Goal: Task Accomplishment & Management: Manage account settings

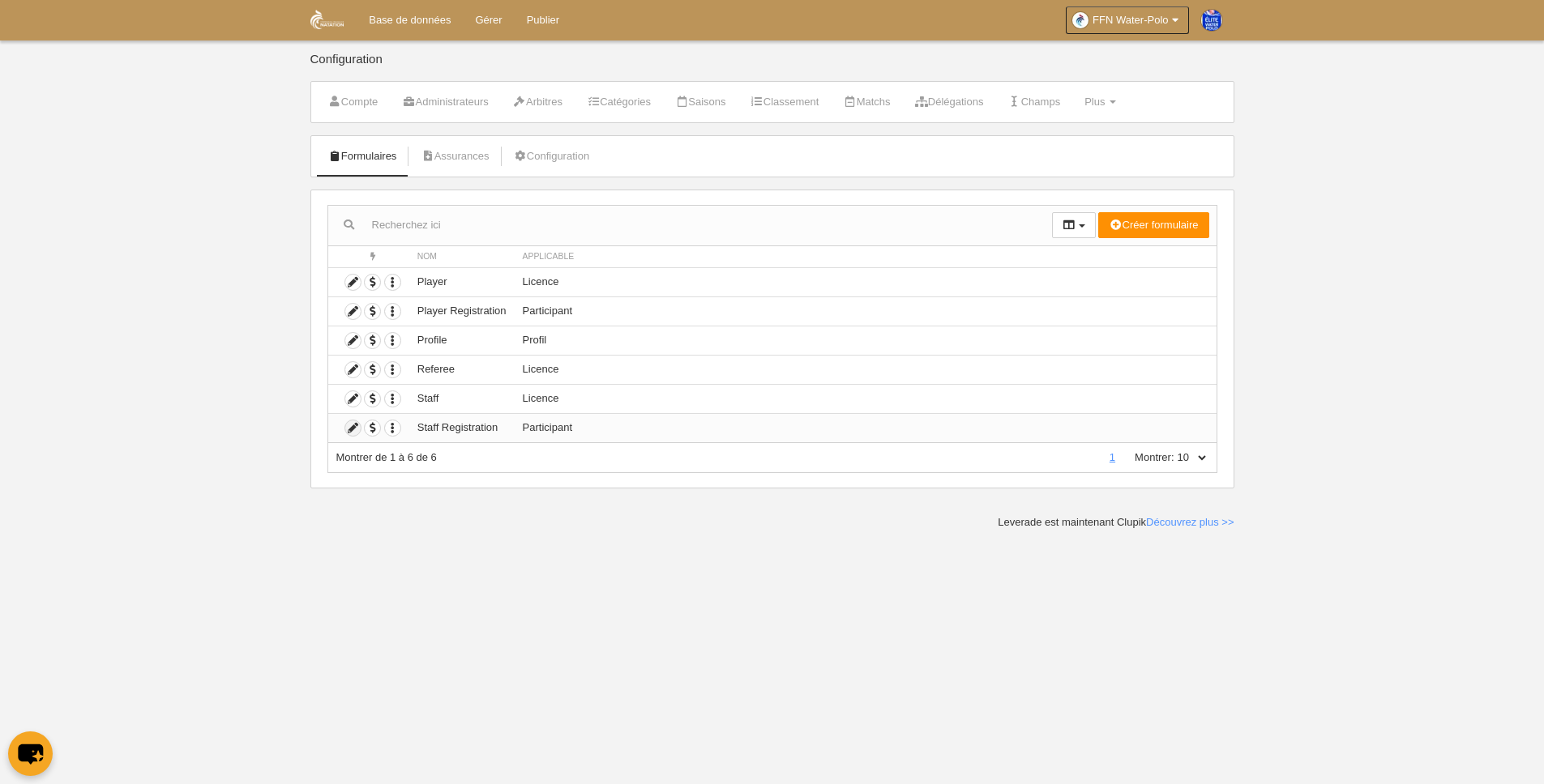
click at [353, 431] on icon at bounding box center [353, 428] width 16 height 16
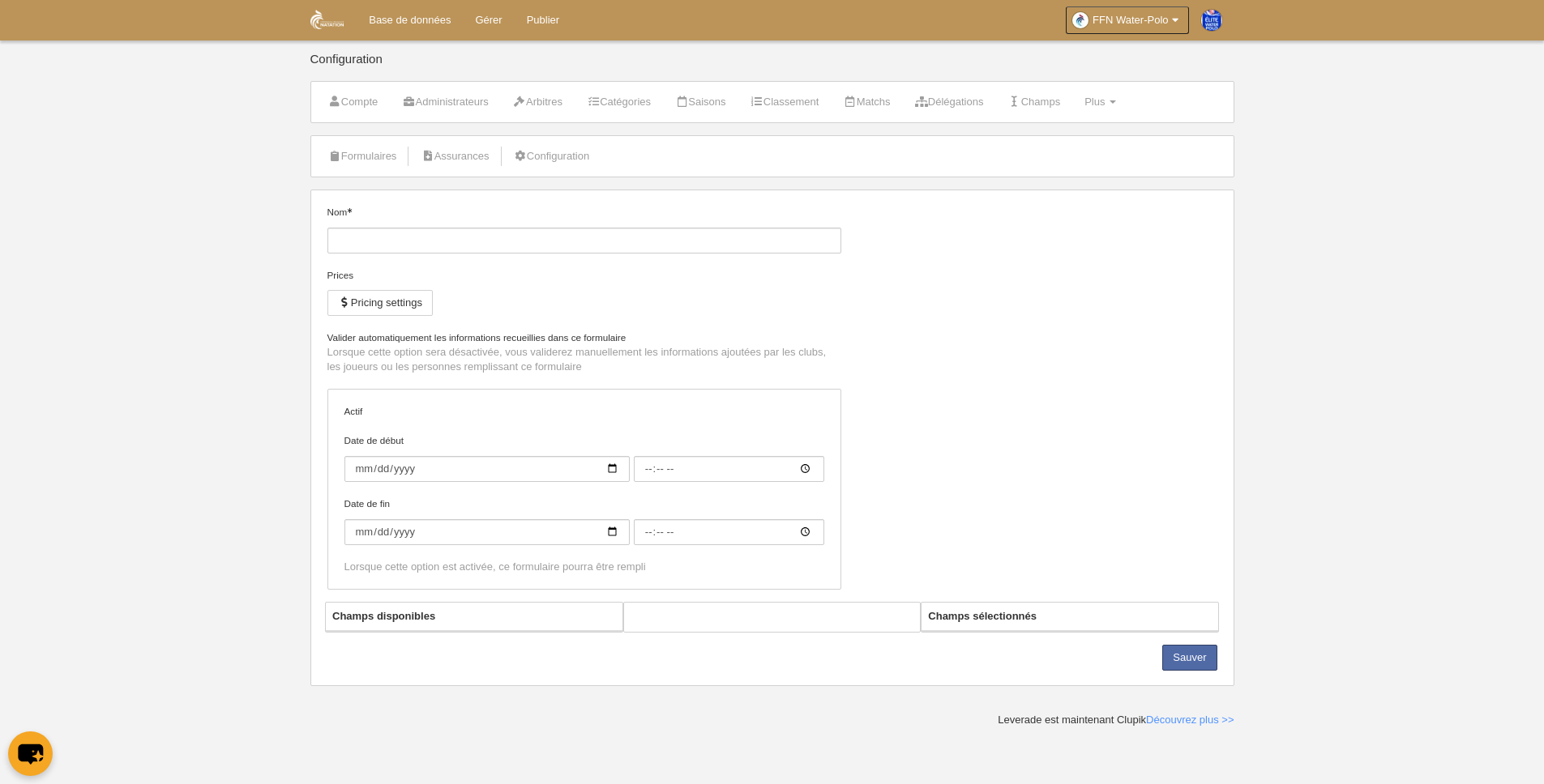
type input "Staff Registration"
checkbox input "true"
type input "[DATE]"
type input "00:00"
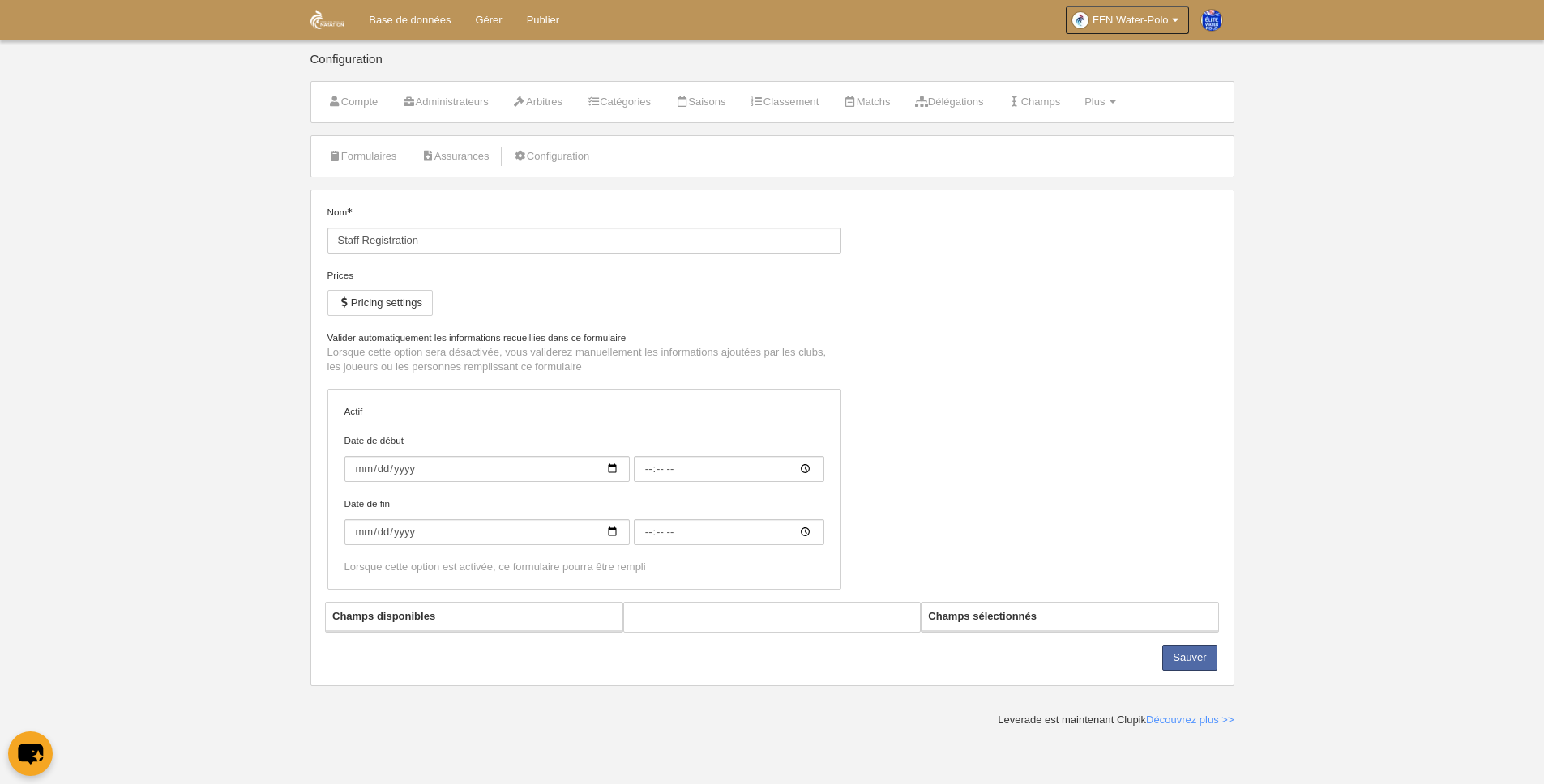
type input "[DATE]"
type input "00:00"
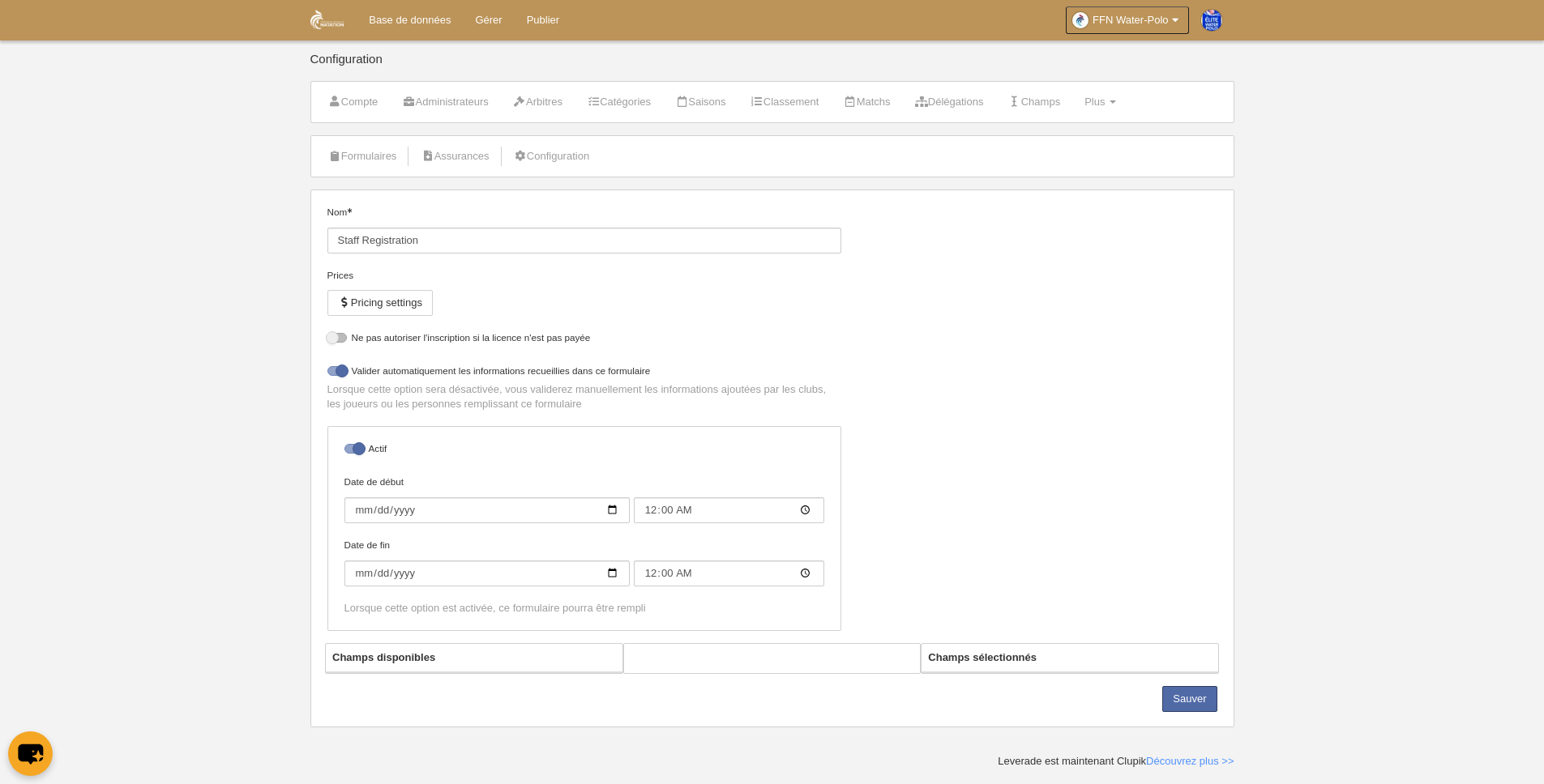
select select "selected"
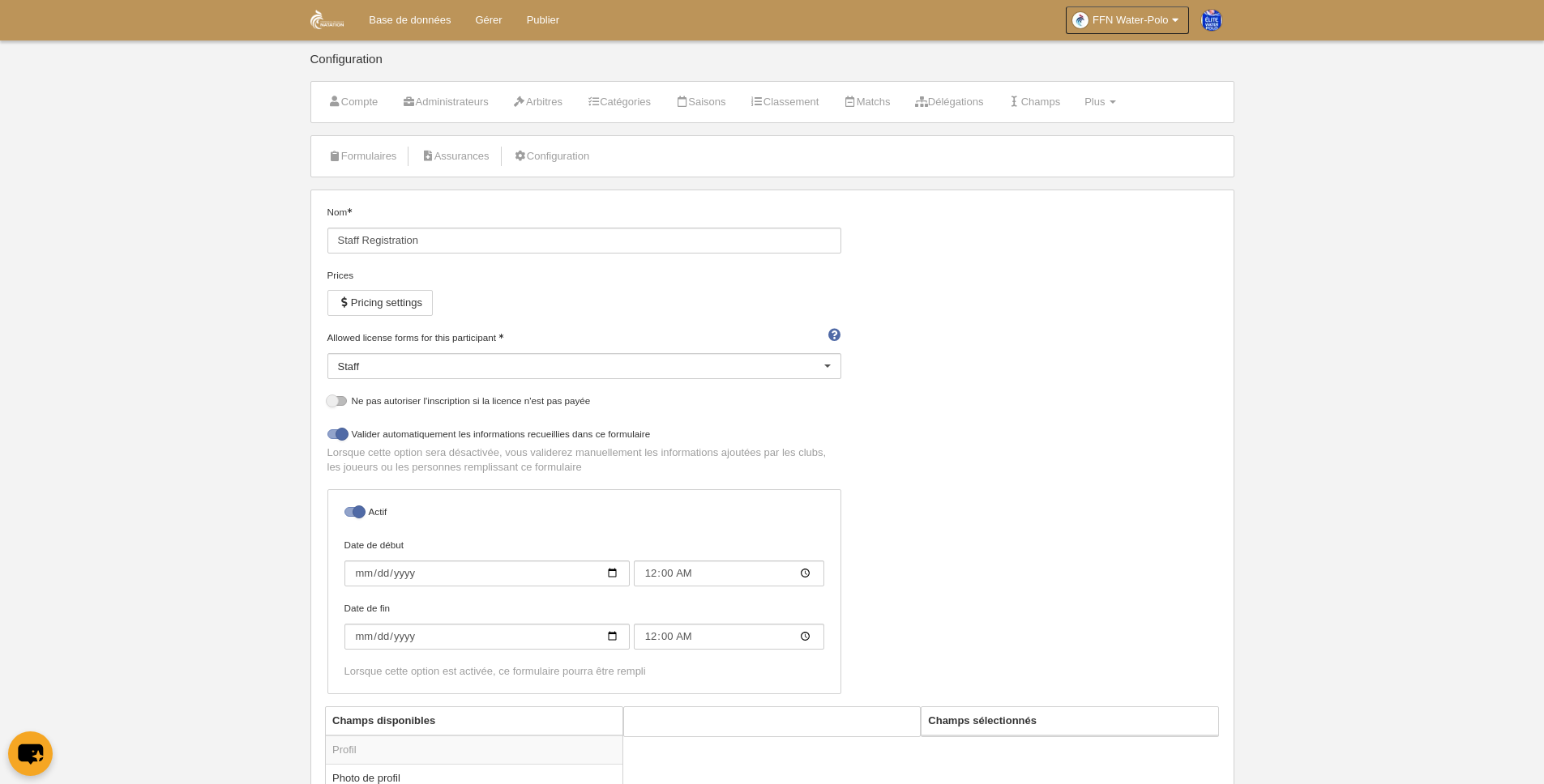
click at [830, 366] on div at bounding box center [828, 366] width 26 height 26
click at [375, 153] on link "Formulaires" at bounding box center [363, 156] width 86 height 25
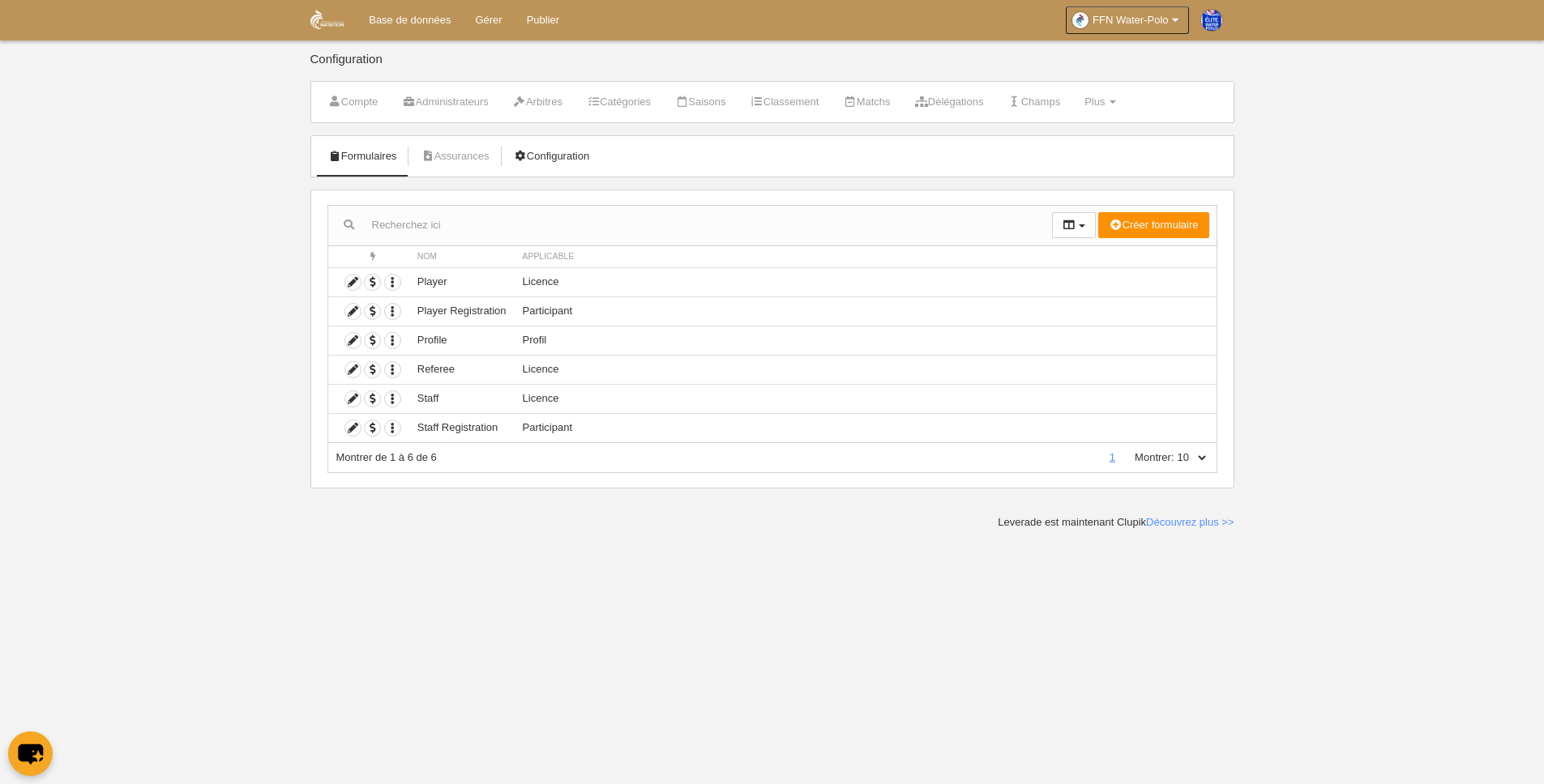
click at [566, 157] on link "Configuration" at bounding box center [552, 156] width 94 height 25
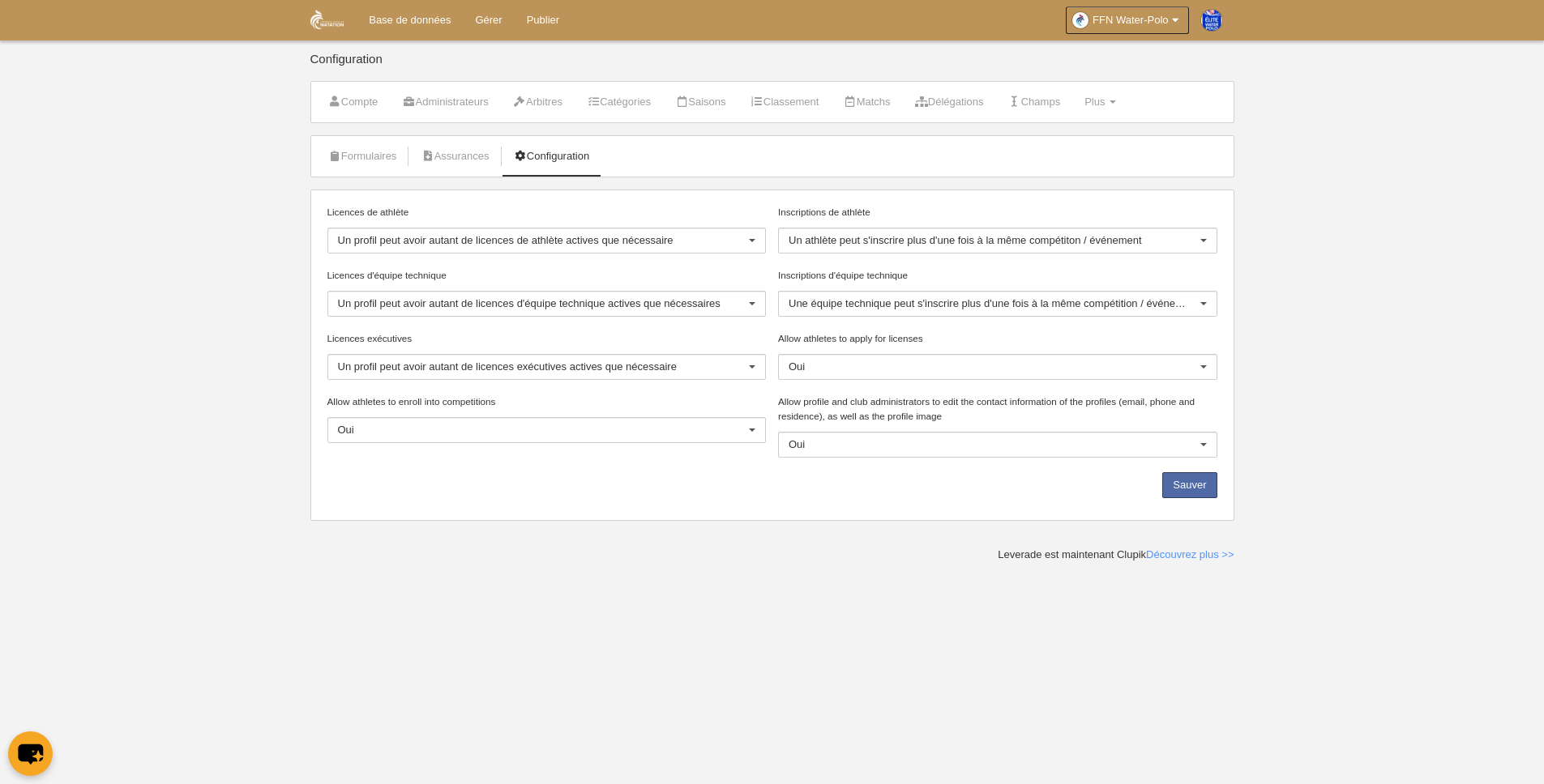
click at [750, 432] on div at bounding box center [752, 431] width 26 height 26
click at [275, 577] on body "Base de données Gérer Publier FFN Water-Polo Réglages généraux Aller à mon doma…" at bounding box center [772, 392] width 1544 height 784
click at [1203, 364] on div at bounding box center [1203, 367] width 26 height 26
drag, startPoint x: 942, startPoint y: 335, endPoint x: 770, endPoint y: 335, distance: 172.0
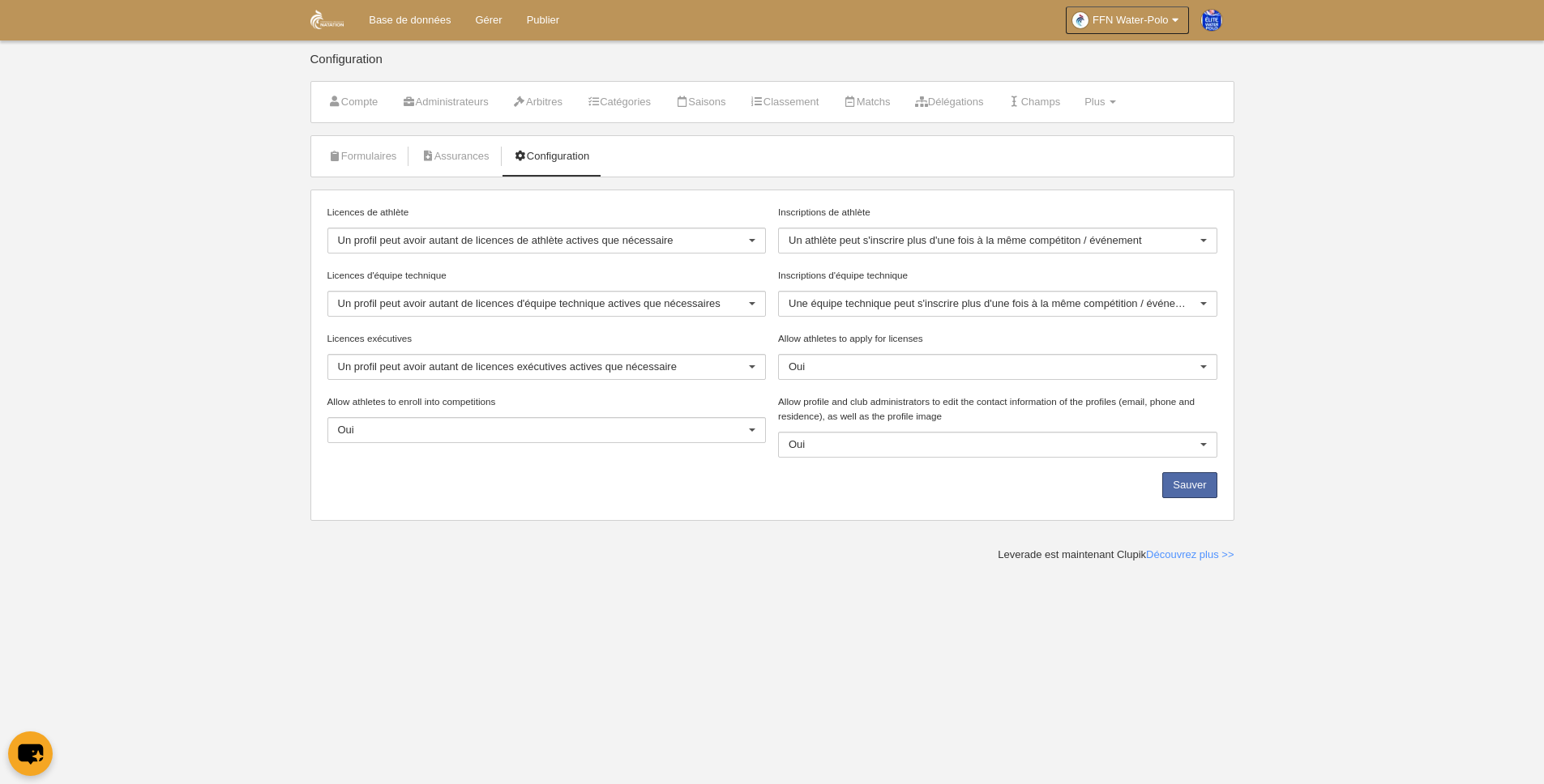
click at [770, 335] on div "Licences de athlète Un profil peut avoir autant de licences de athlète actives …" at bounding box center [772, 356] width 902 height 301
drag, startPoint x: 978, startPoint y: 461, endPoint x: 951, endPoint y: 371, distance: 94.0
click at [977, 454] on div "Allow profile and club administrators to edit the contact information of the pr…" at bounding box center [998, 433] width 451 height 78
click at [852, 390] on span "Non" at bounding box center [998, 393] width 437 height 26
click at [744, 432] on div at bounding box center [752, 431] width 26 height 26
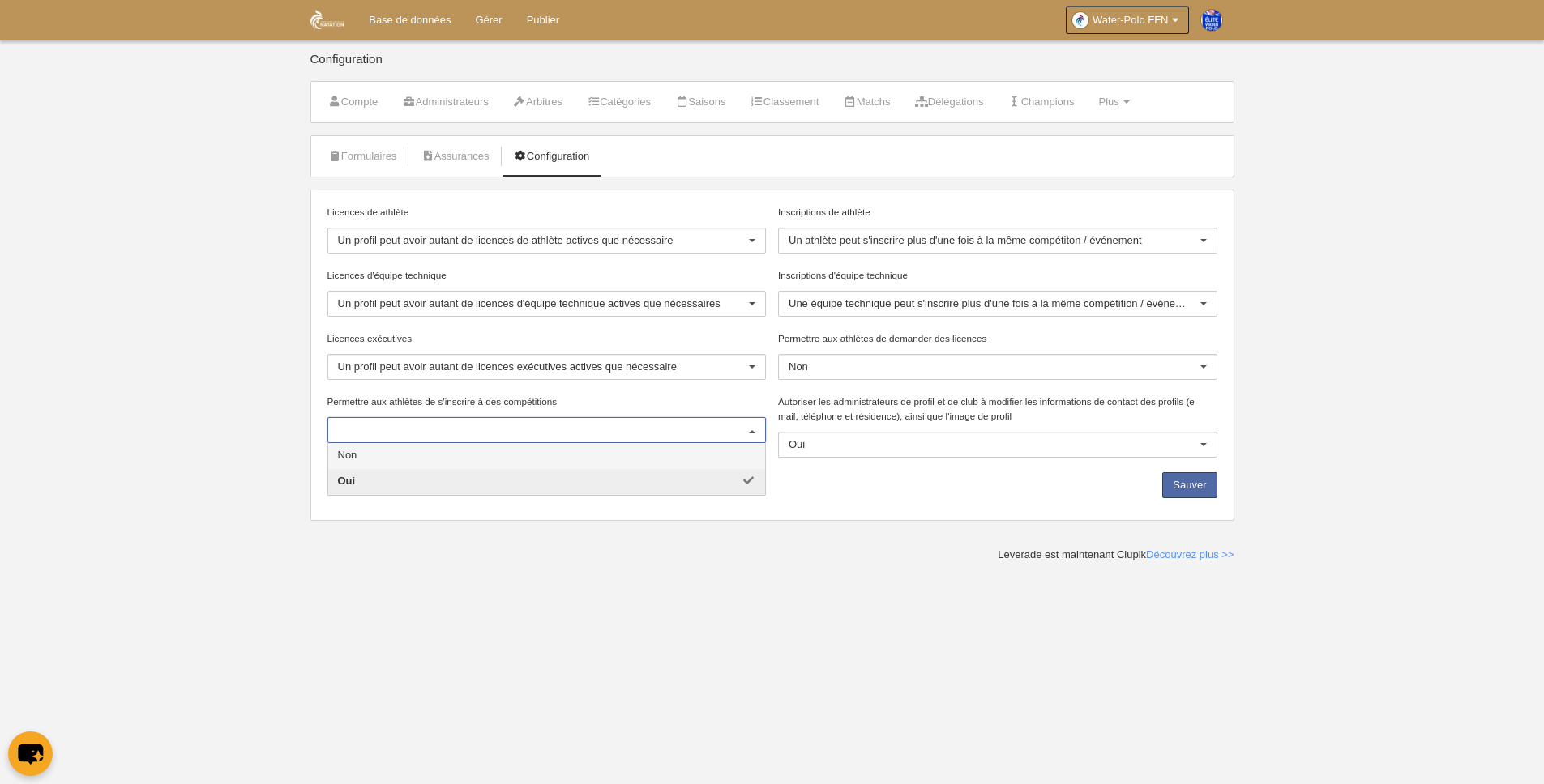
click at [549, 454] on span "Non" at bounding box center [546, 456] width 437 height 26
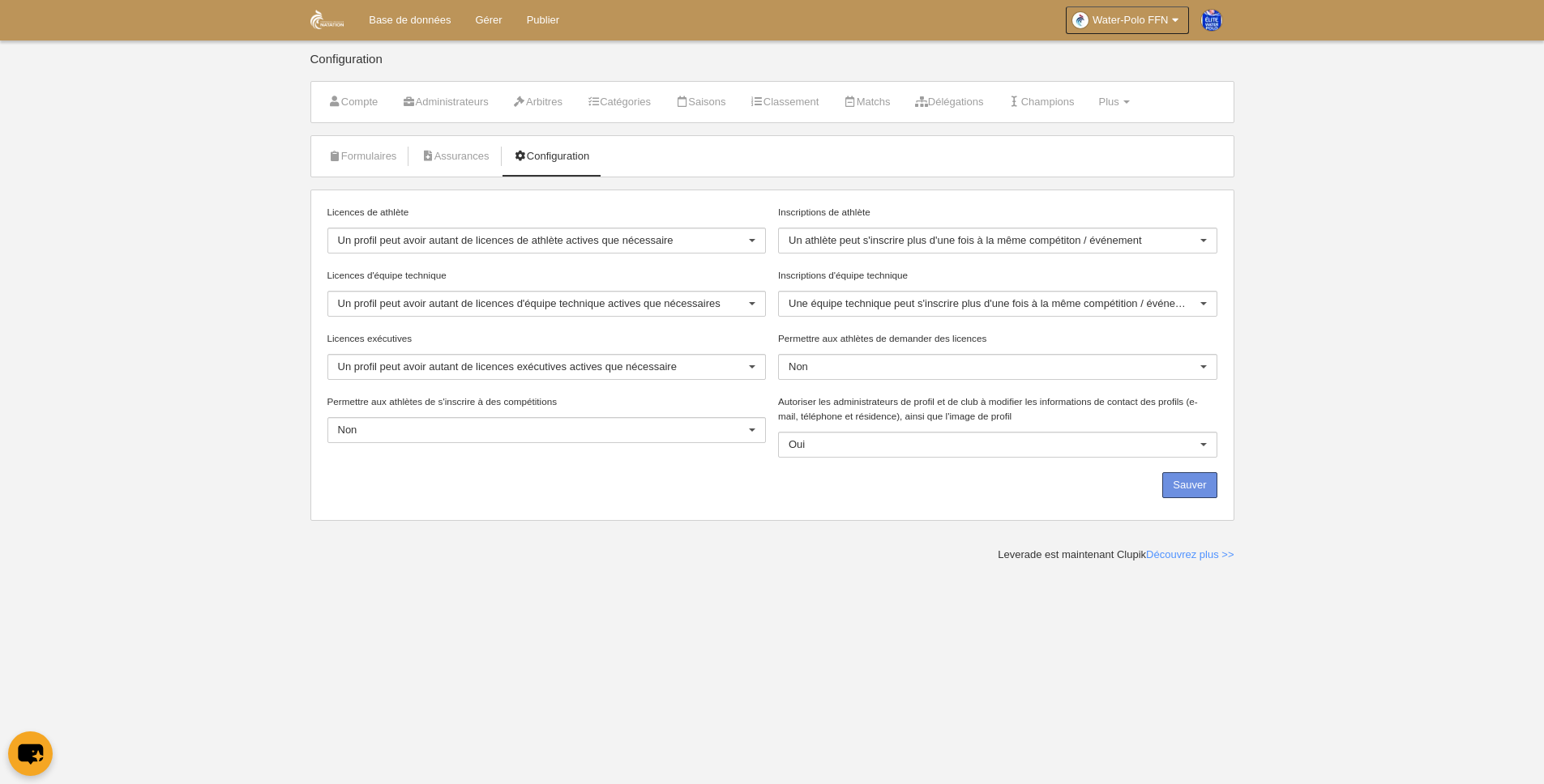
click at [1200, 482] on button "Sauver" at bounding box center [1189, 485] width 54 height 26
click at [747, 427] on div at bounding box center [752, 431] width 26 height 26
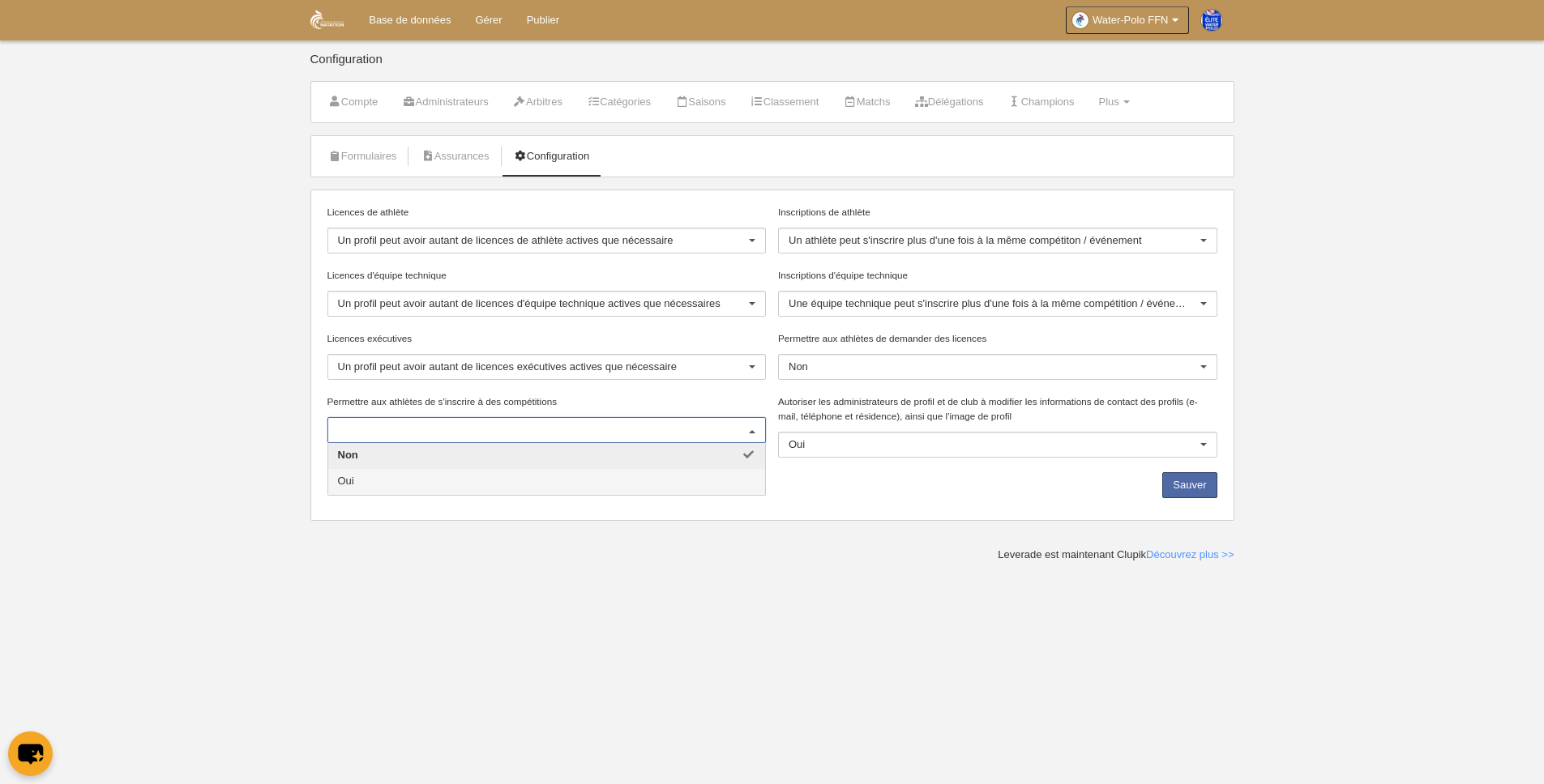
click at [687, 477] on span "Oui" at bounding box center [546, 482] width 437 height 26
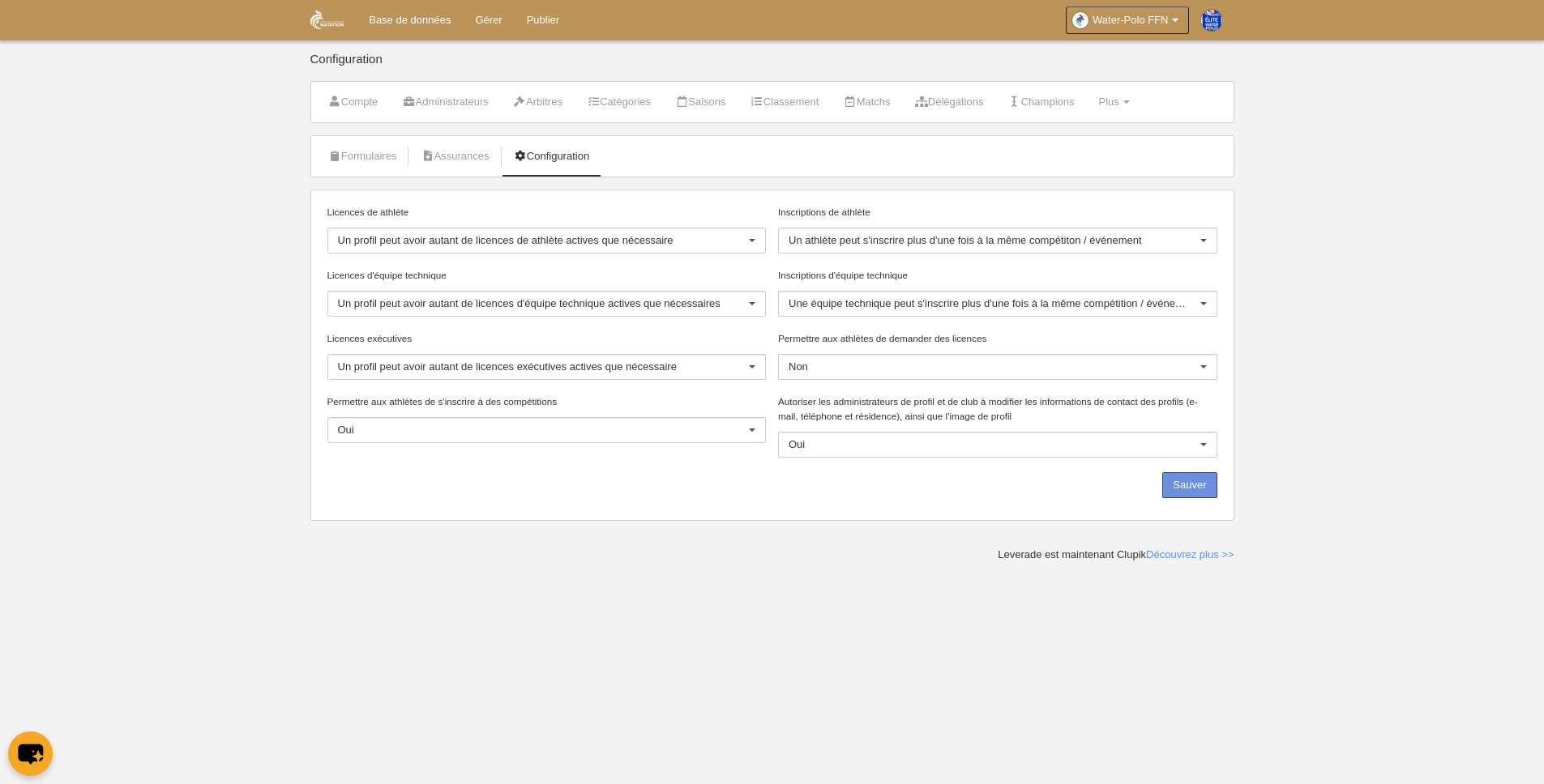
click at [1192, 487] on button "Sauver" at bounding box center [1189, 485] width 54 height 26
click at [372, 156] on link "Formulaires" at bounding box center [363, 156] width 86 height 25
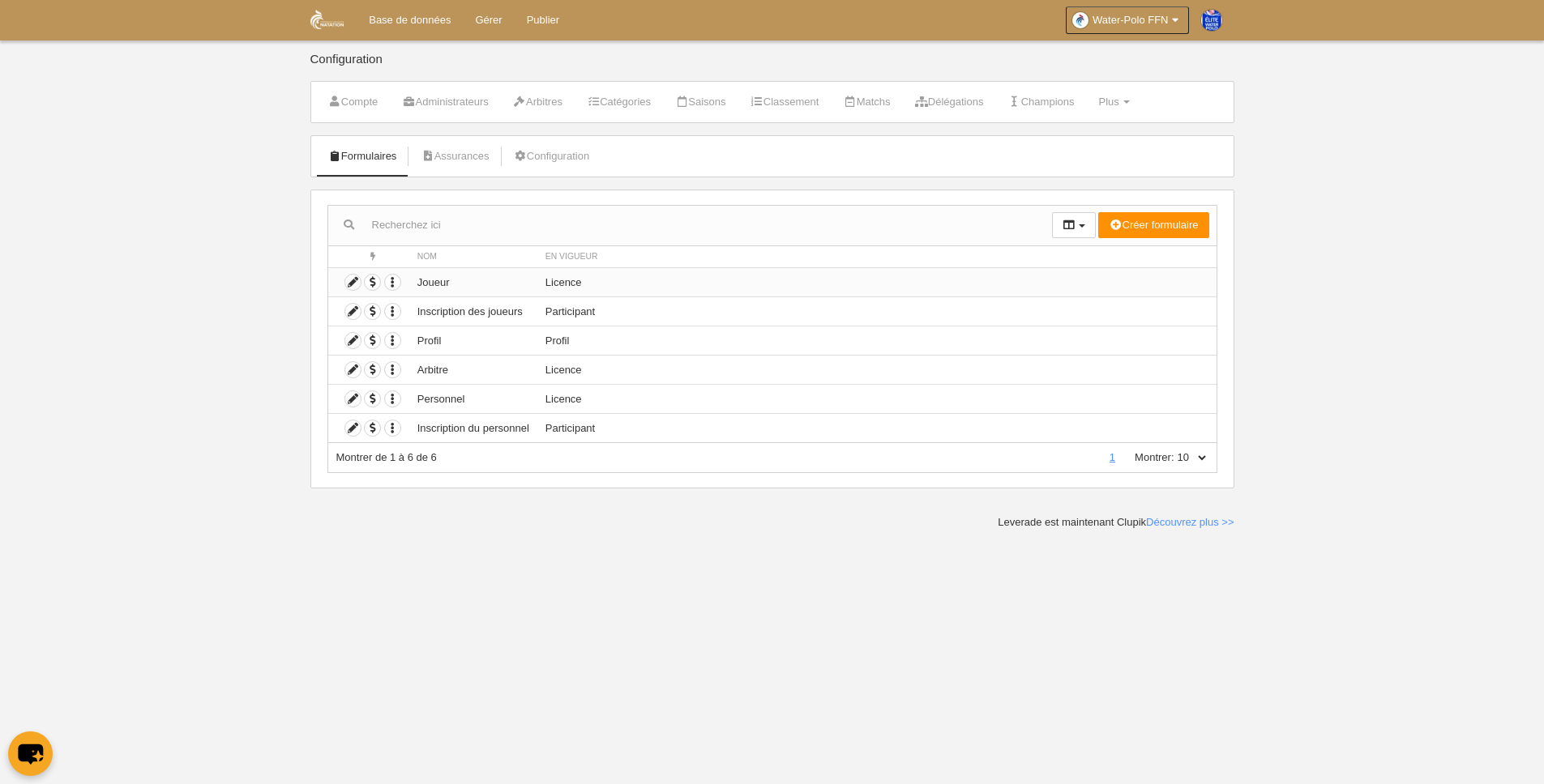
click at [448, 284] on font "Joueur" at bounding box center [433, 281] width 32 height 12
click at [354, 284] on icon at bounding box center [353, 283] width 16 height 16
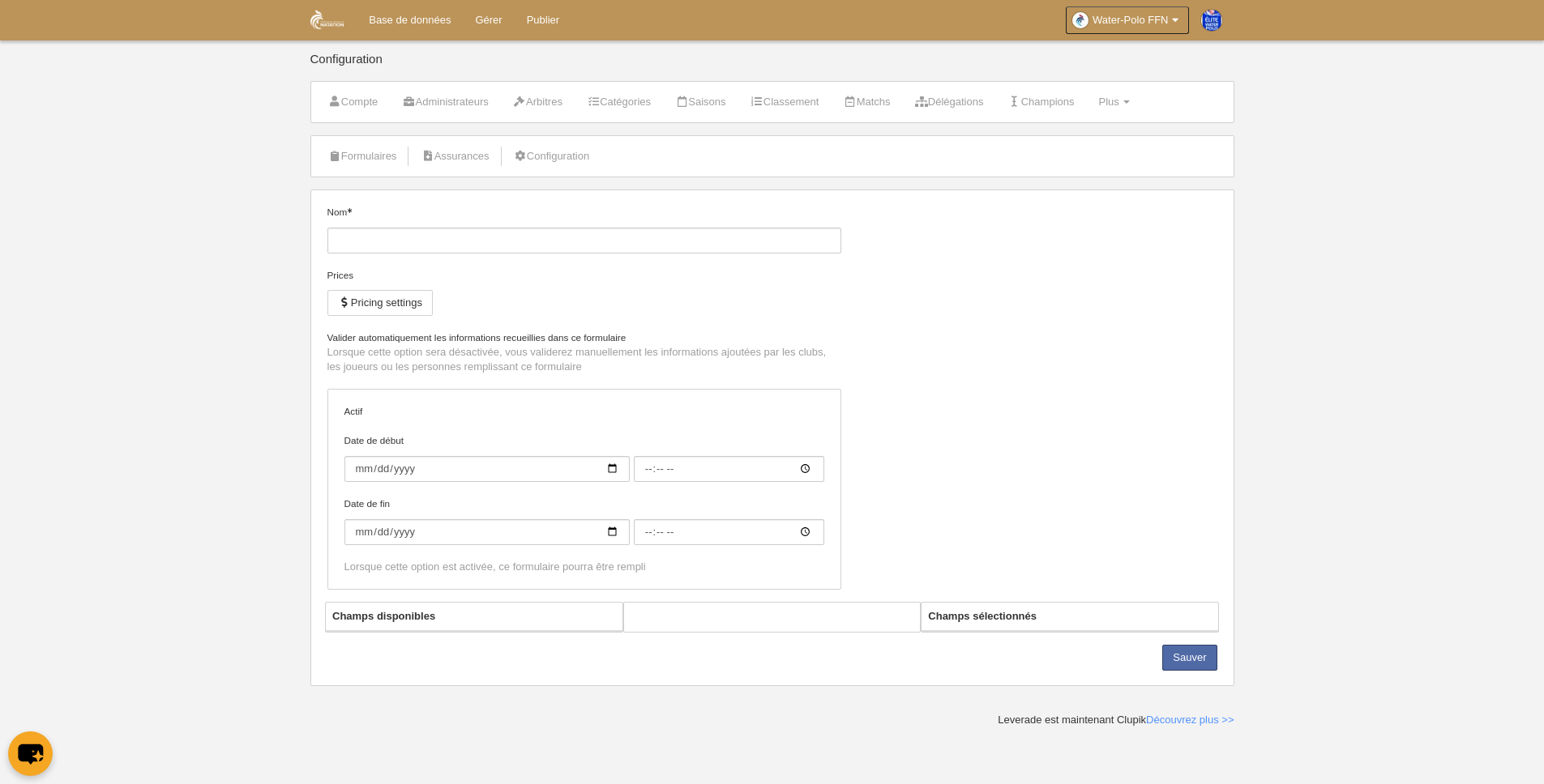
type input "Player"
checkbox input "true"
type input "[DATE]"
type input "00:00"
type input "[DATE]"
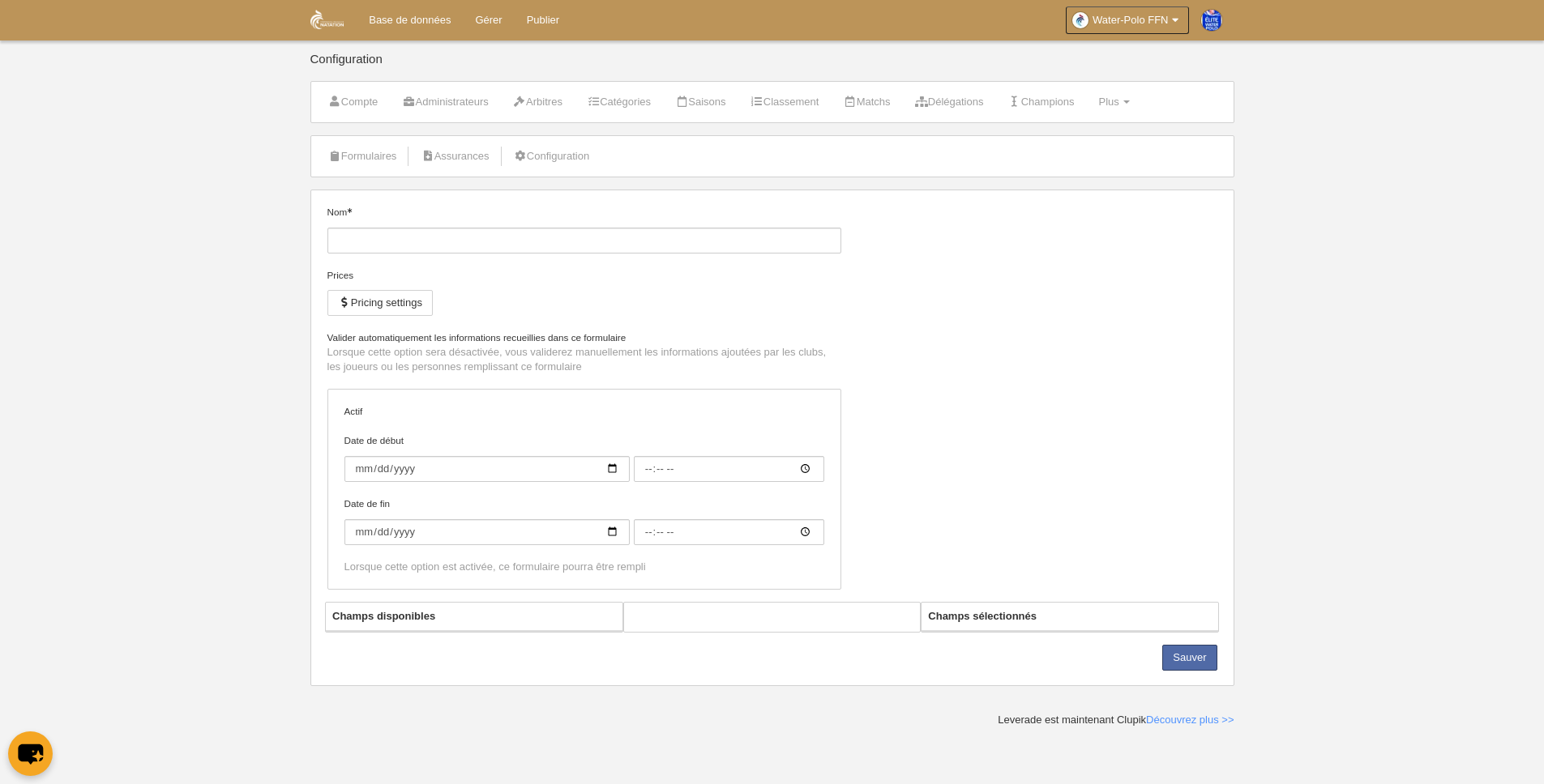
type input "00:00"
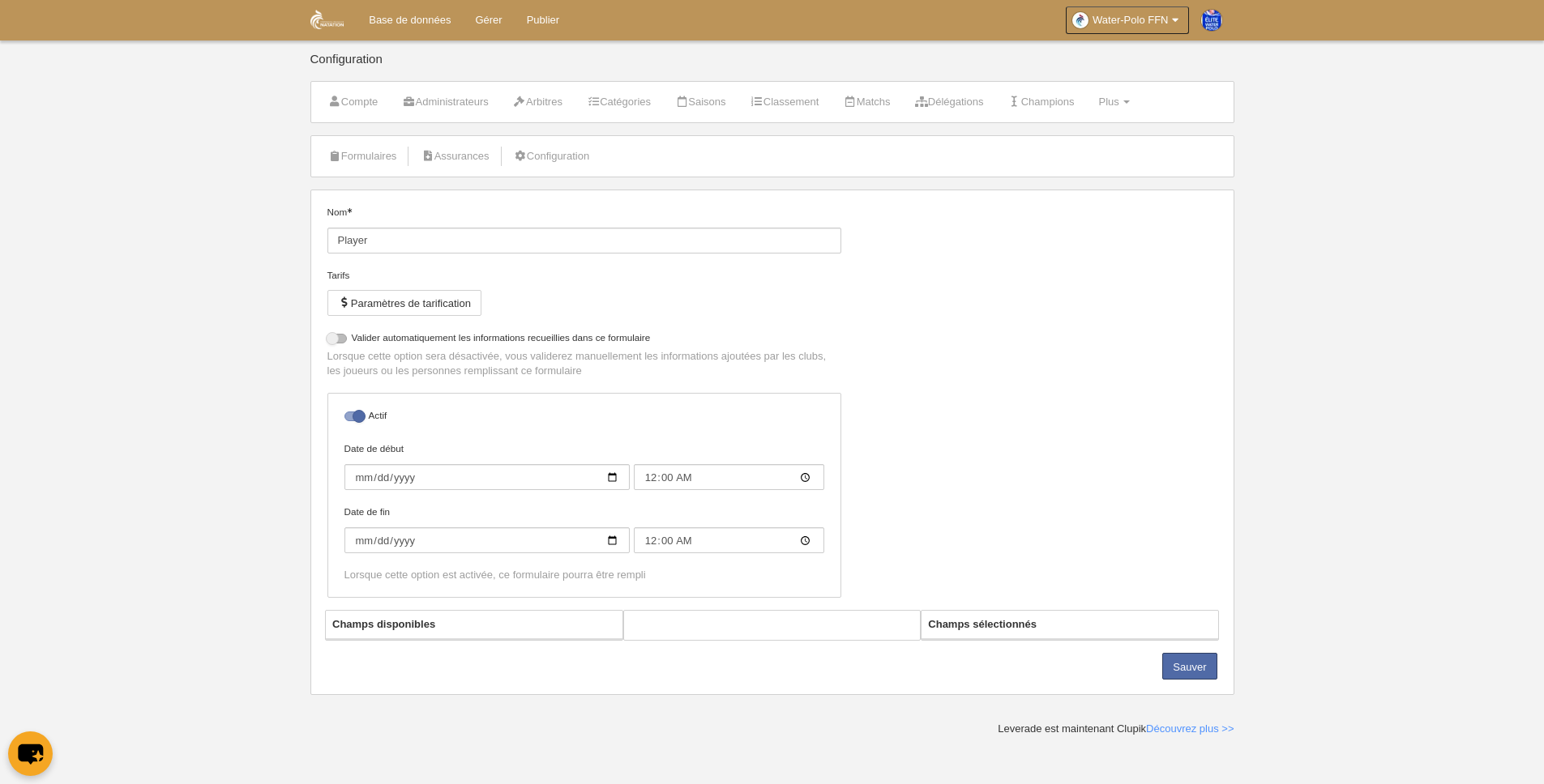
select select "selected"
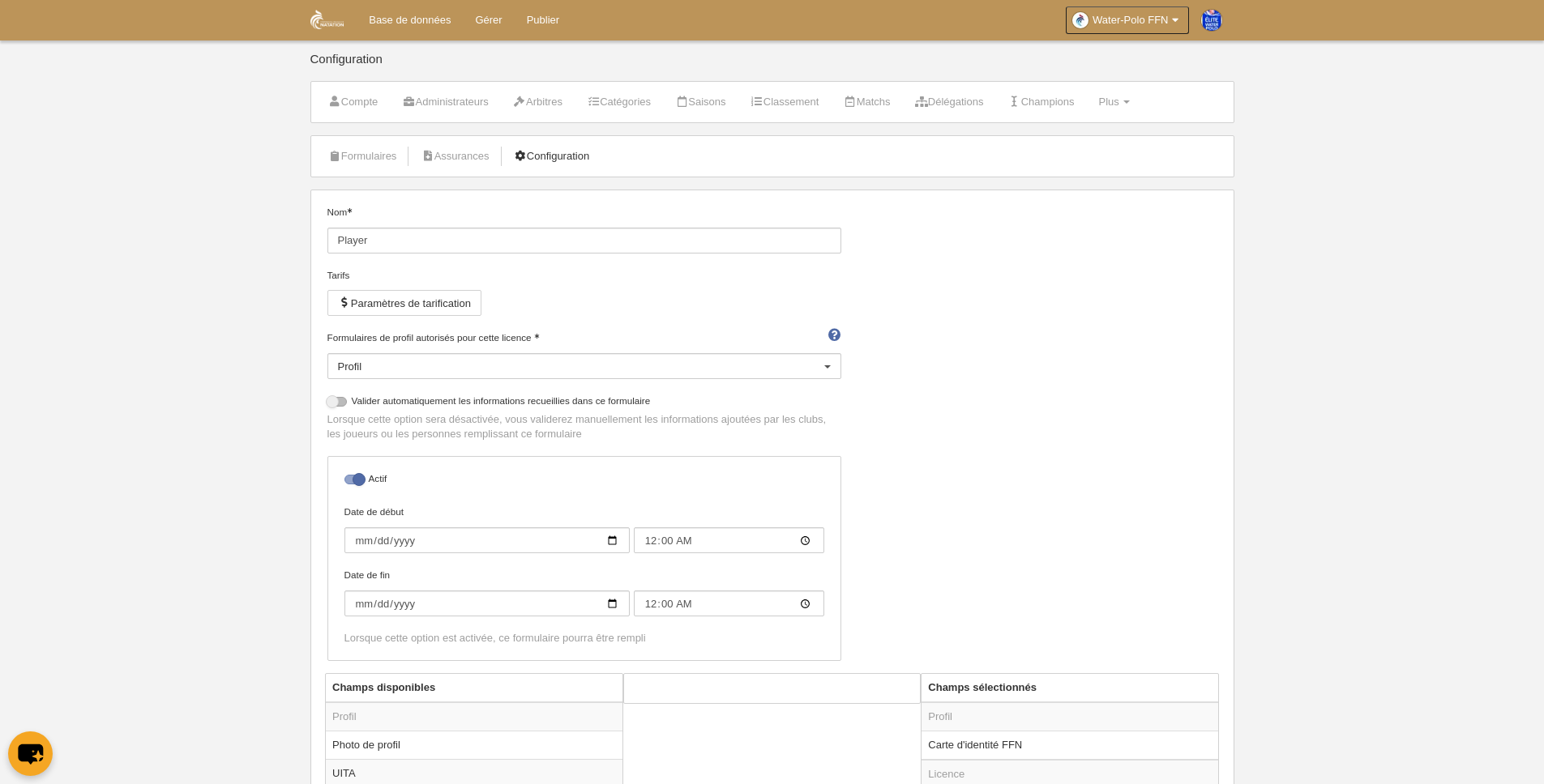
click at [558, 156] on font "Configuration" at bounding box center [558, 156] width 63 height 12
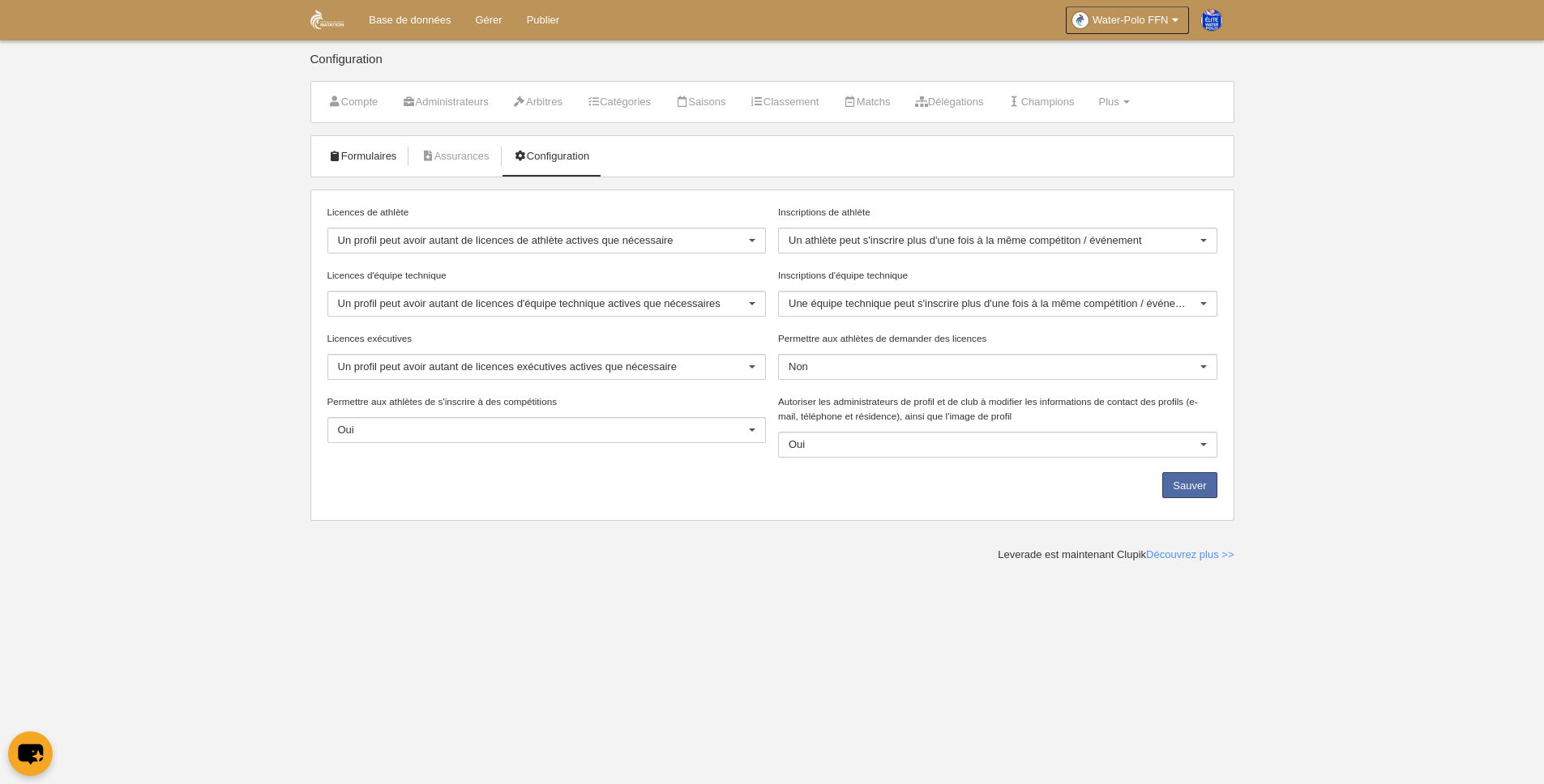
click at [372, 152] on link "Formulaires" at bounding box center [363, 156] width 86 height 25
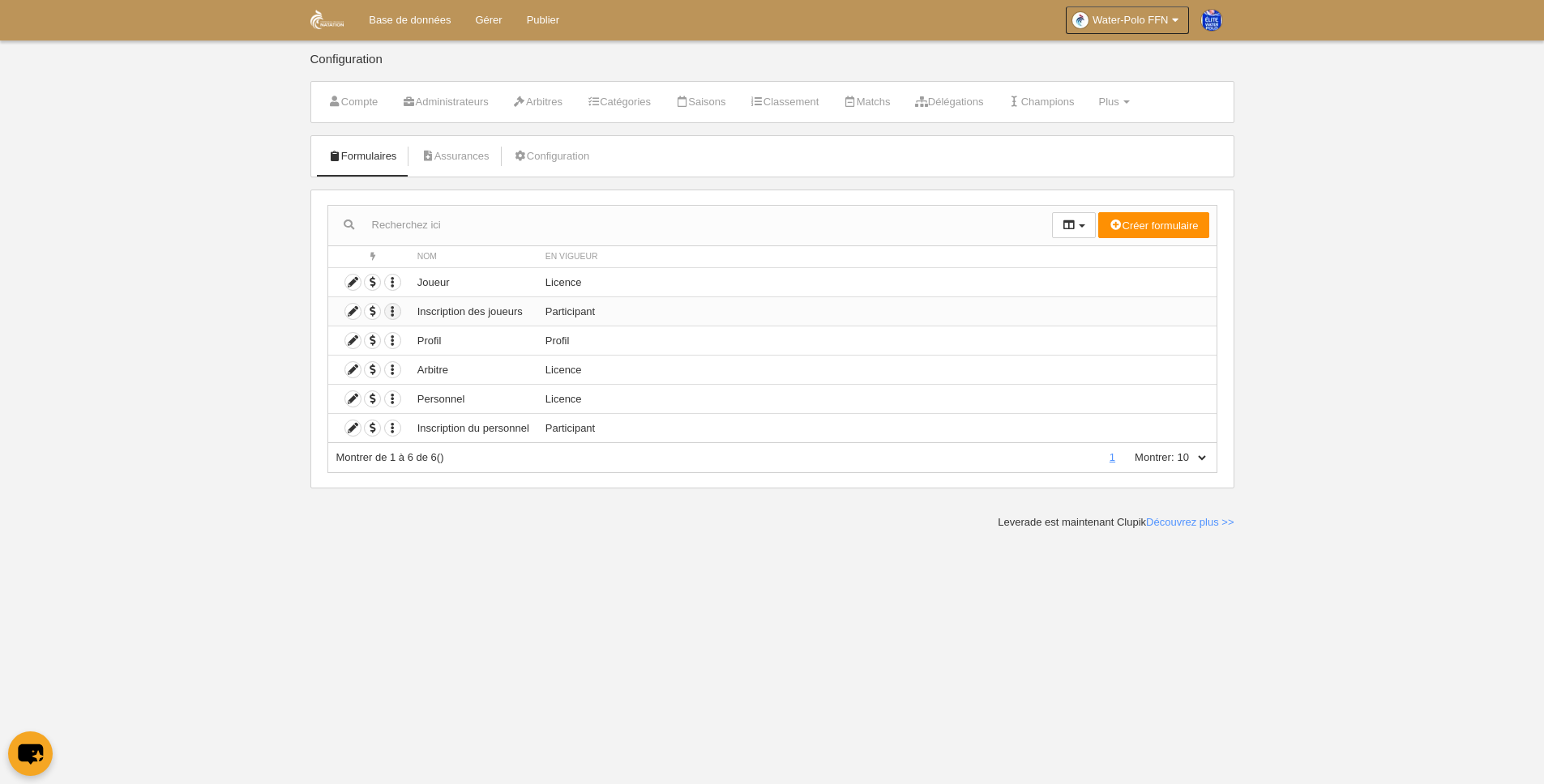
click at [392, 309] on icon "button" at bounding box center [393, 311] width 16 height 16
click at [352, 312] on icon at bounding box center [353, 311] width 16 height 16
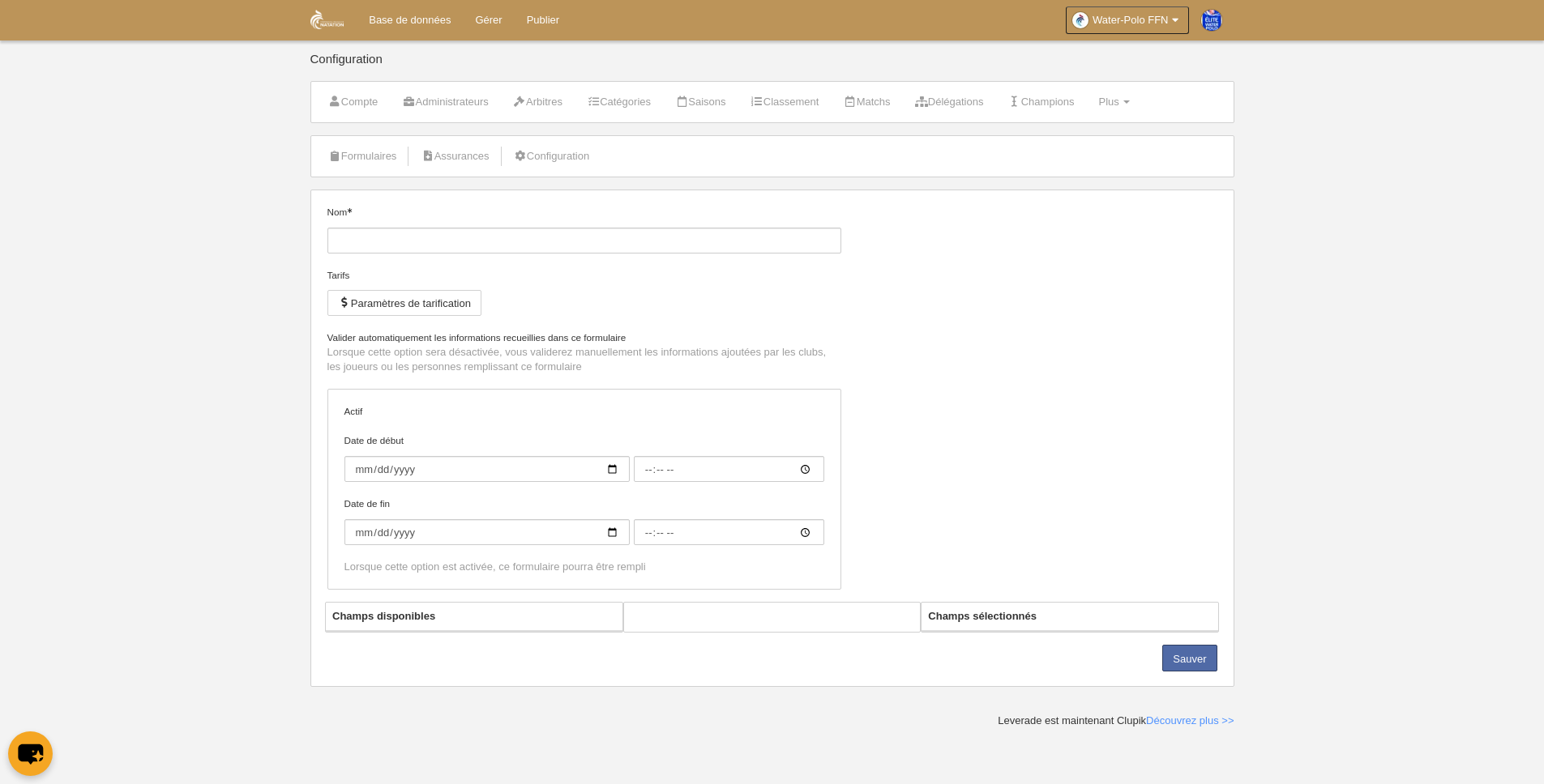
type input "Player Registration"
checkbox input "true"
type input "[DATE]"
type input "00:00"
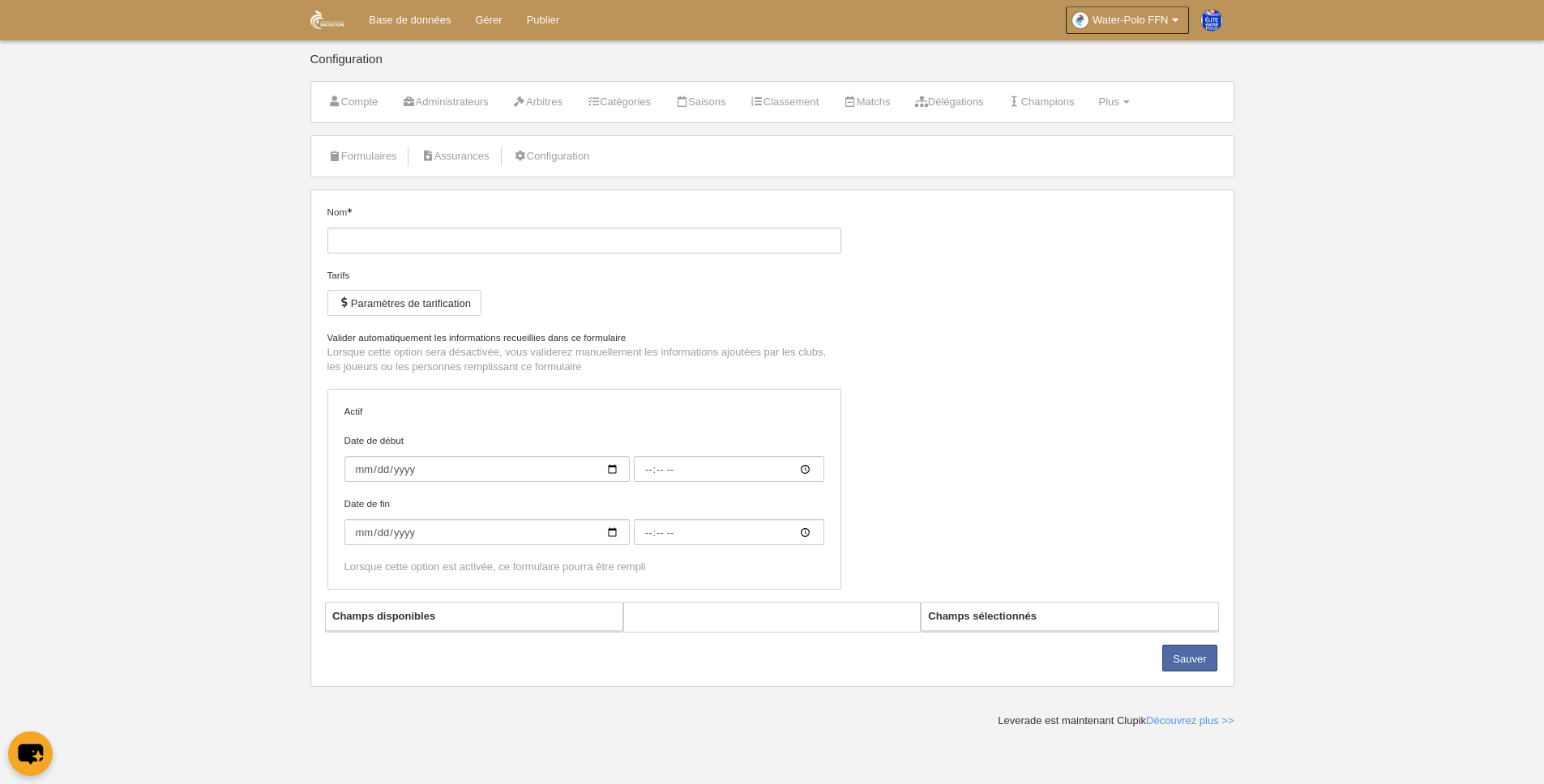
type input "[DATE]"
type input "00:00"
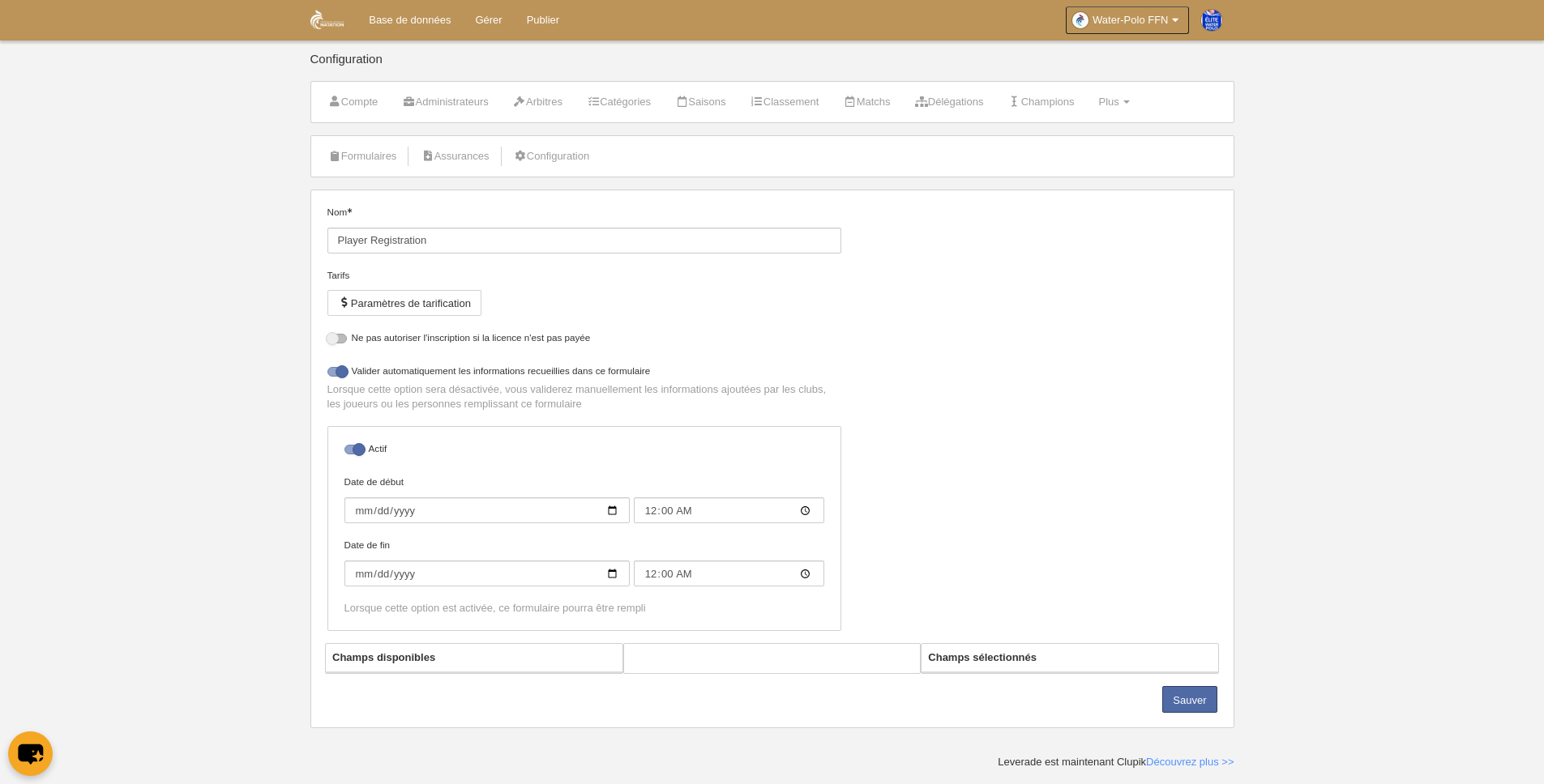
select select "selected"
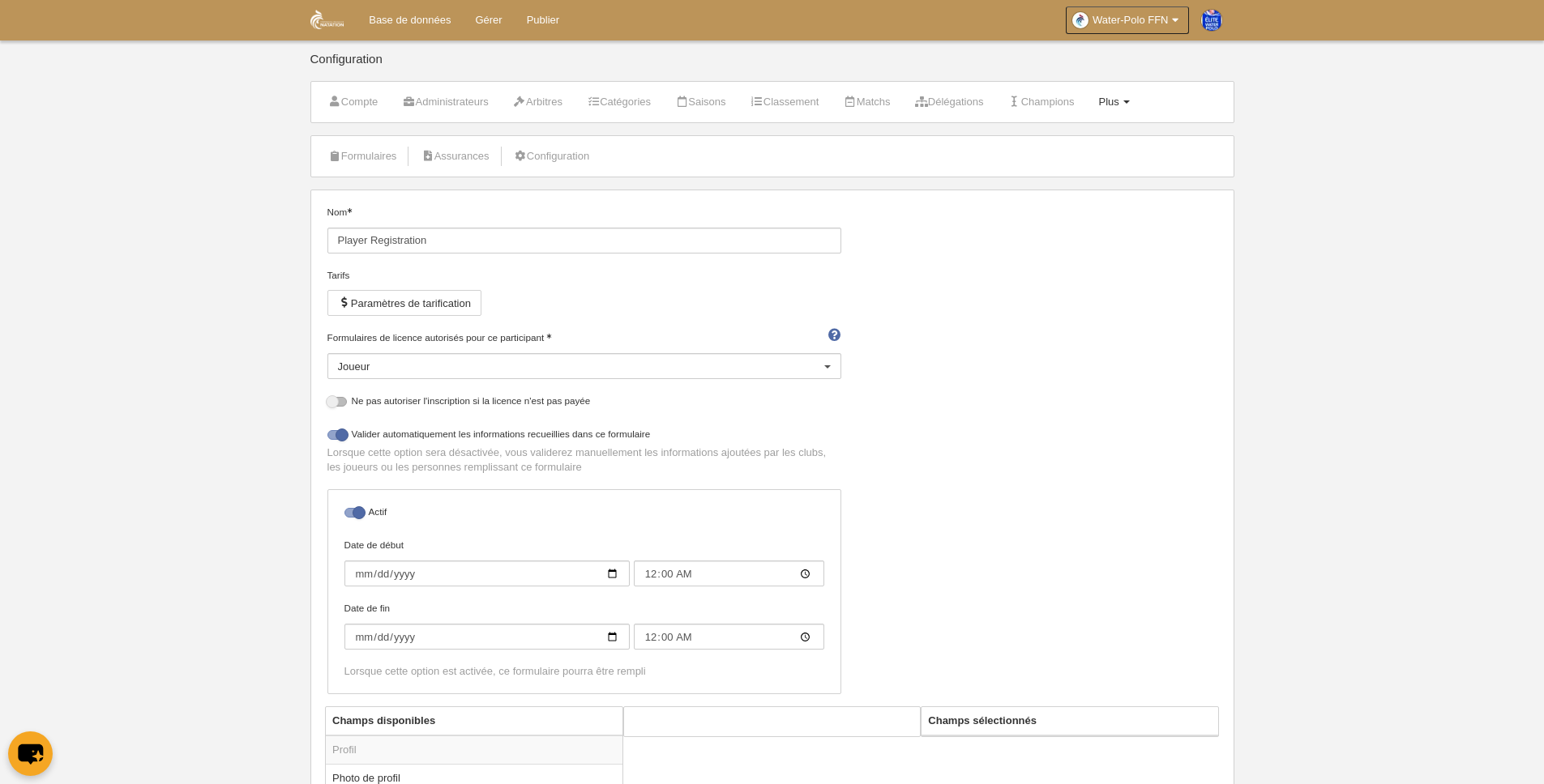
click at [1118, 104] on font "Plus" at bounding box center [1108, 101] width 21 height 12
click at [932, 261] on div "Nom Player Registration Tarifs Paramètres de tarification Formulaires de licenc…" at bounding box center [772, 456] width 902 height 502
click at [415, 17] on link "Base de données" at bounding box center [410, 20] width 106 height 40
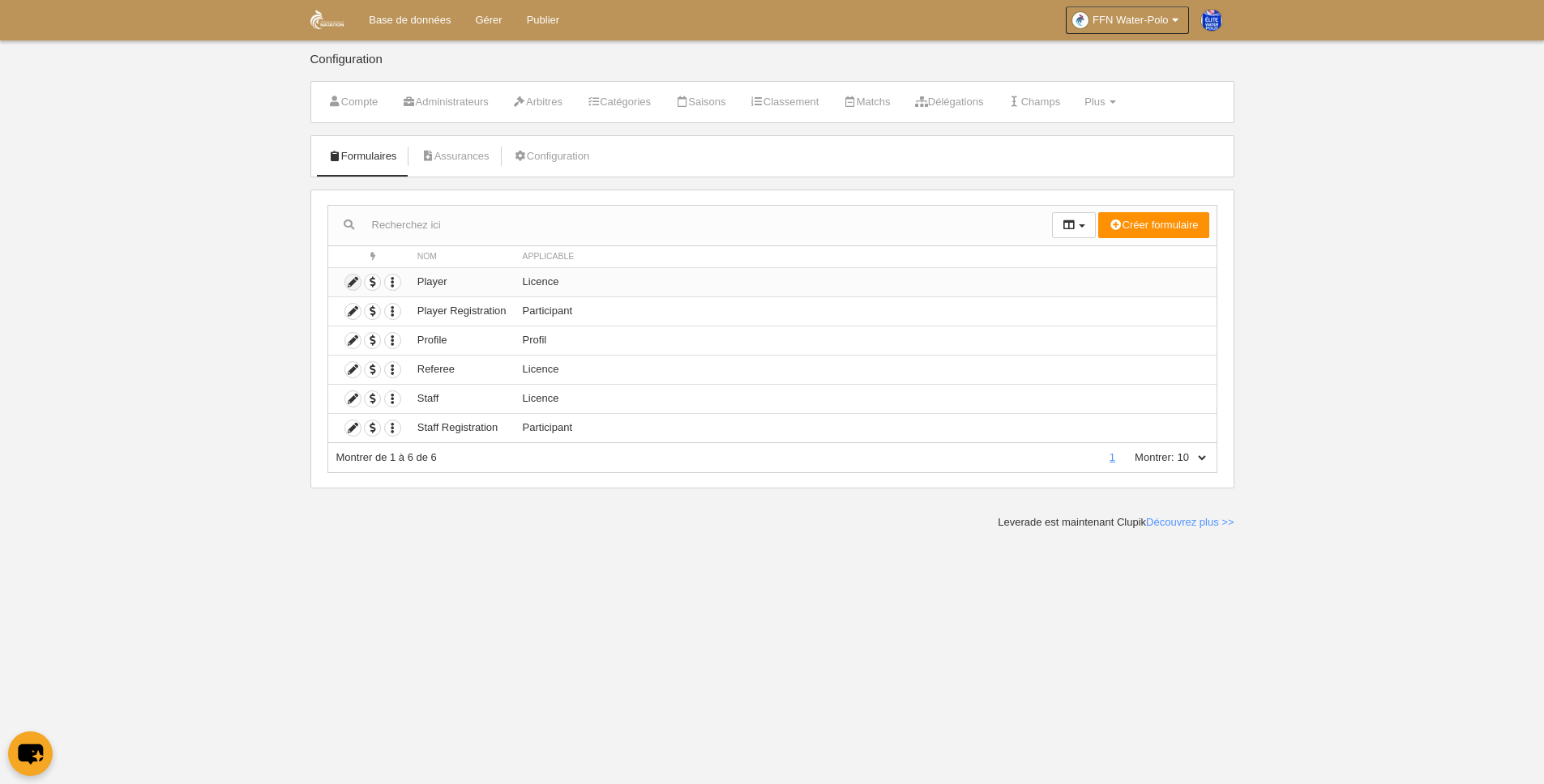
click at [353, 280] on icon at bounding box center [353, 283] width 16 height 16
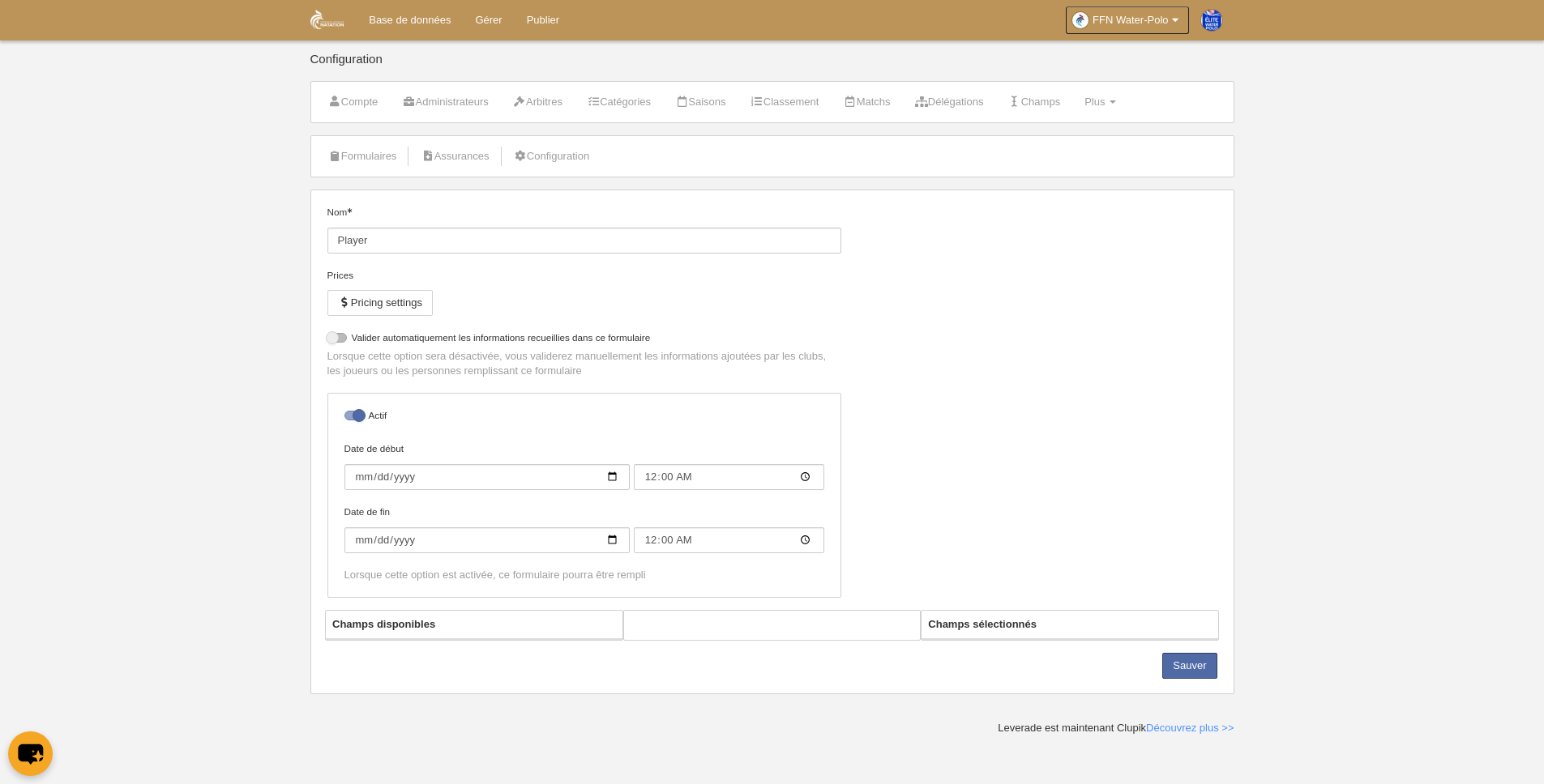
select select "selected"
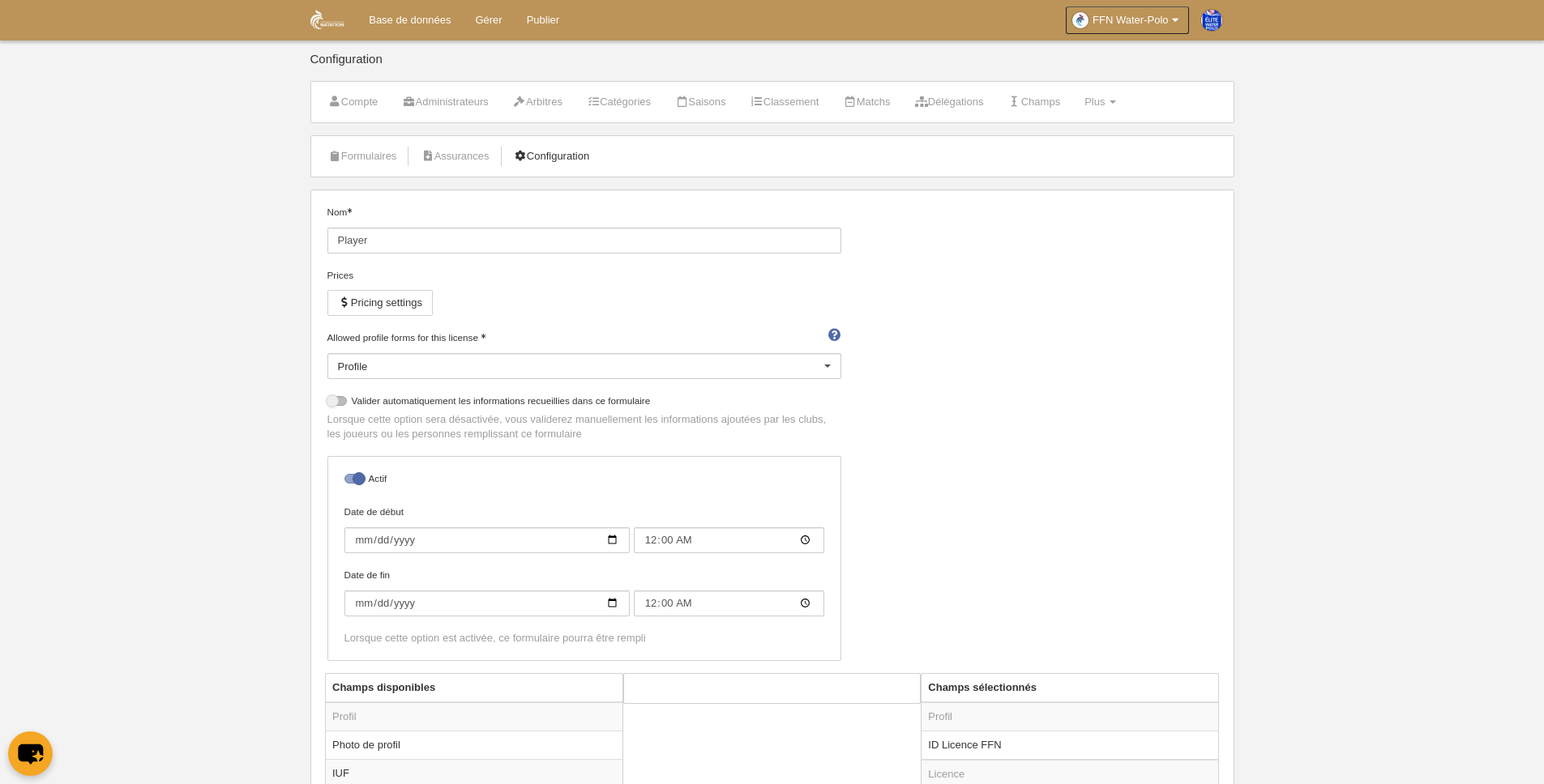
click at [552, 153] on link "Configuration" at bounding box center [552, 156] width 94 height 25
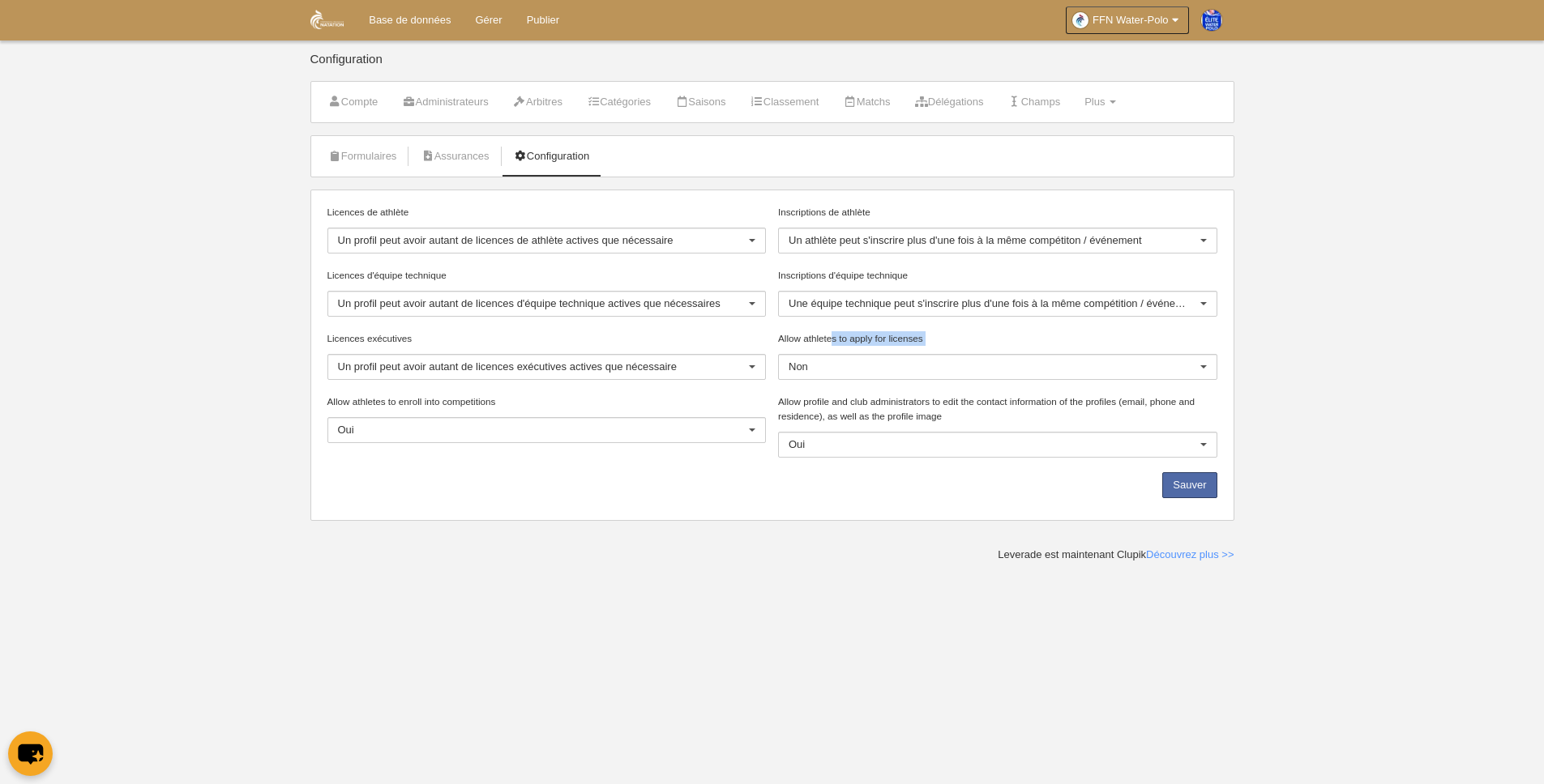
drag, startPoint x: 778, startPoint y: 340, endPoint x: 919, endPoint y: 346, distance: 141.1
click at [919, 346] on div "Allow athletes to apply for licenses Non Non Oui Aucun résultat trouvé pour la …" at bounding box center [998, 355] width 439 height 48
click at [1173, 23] on icon at bounding box center [1175, 20] width 14 height 16
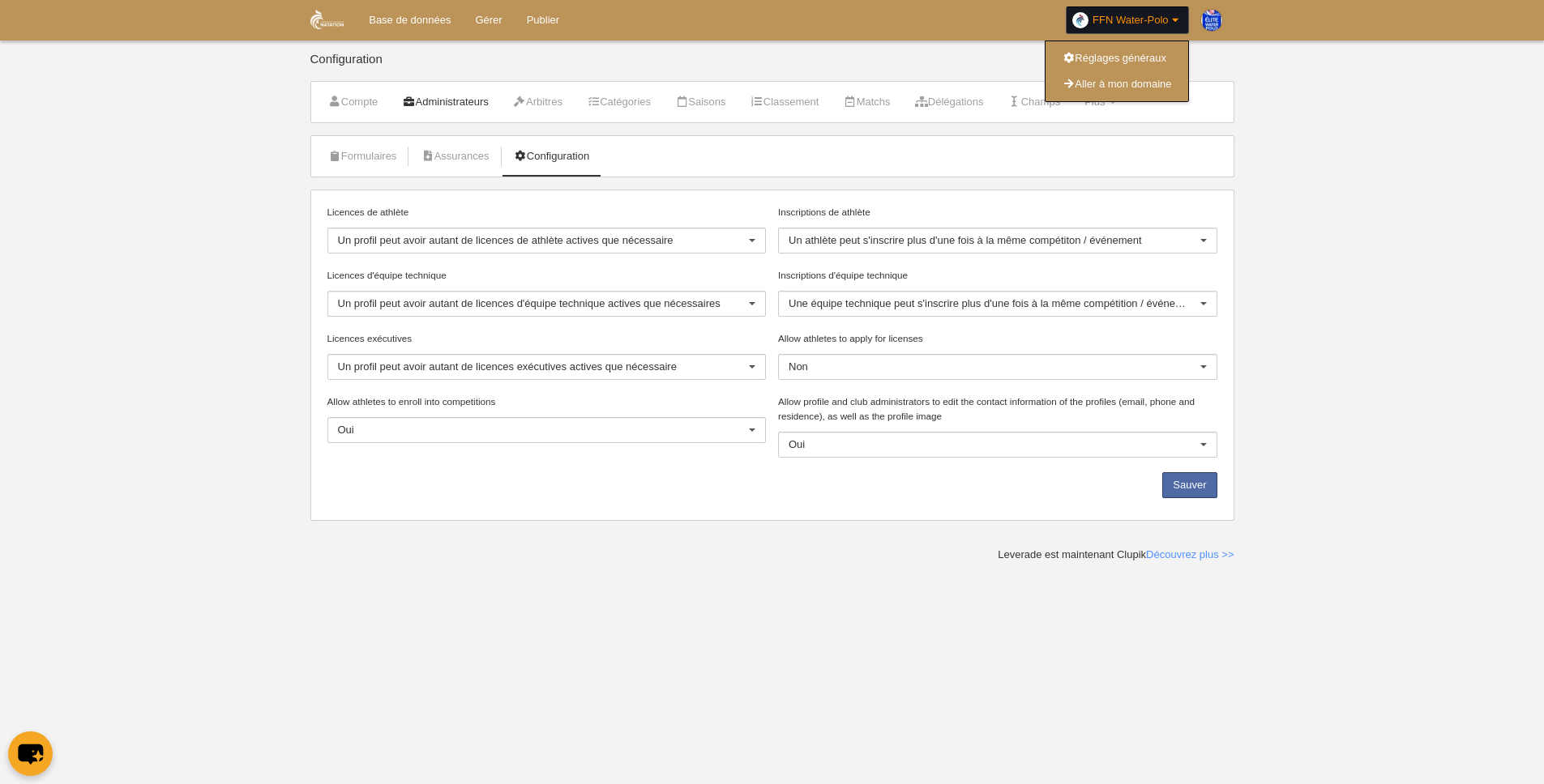
click at [452, 98] on link "Administrateurs" at bounding box center [445, 102] width 104 height 25
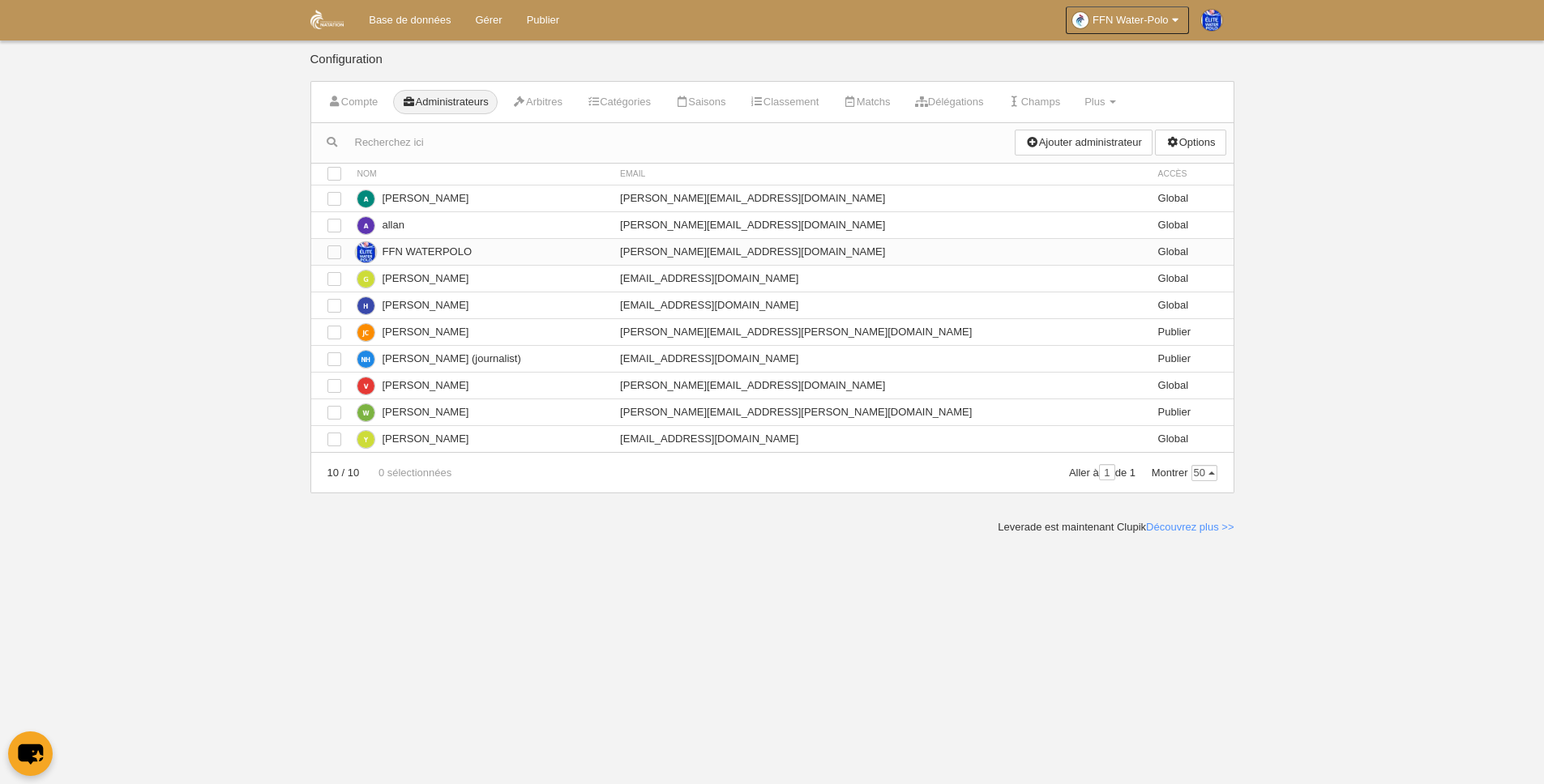
click at [479, 254] on td "FFN WATERPOLO" at bounding box center [481, 251] width 263 height 27
click at [548, 252] on td "FFN WATERPOLO" at bounding box center [481, 251] width 263 height 27
click at [499, 17] on link "Gérer" at bounding box center [488, 20] width 51 height 40
